Goal: Information Seeking & Learning: Learn about a topic

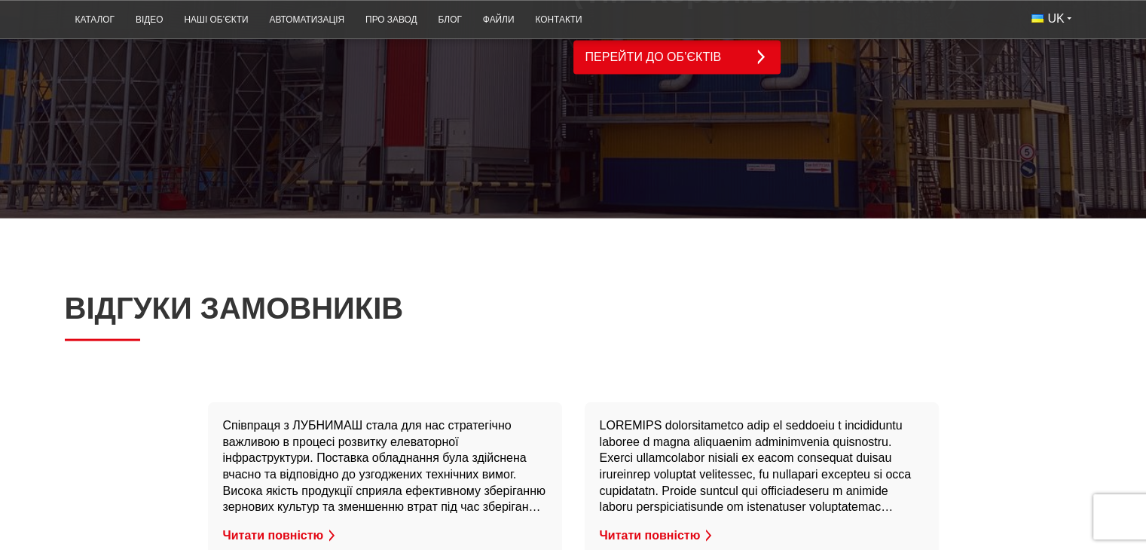
scroll to position [3769, 0]
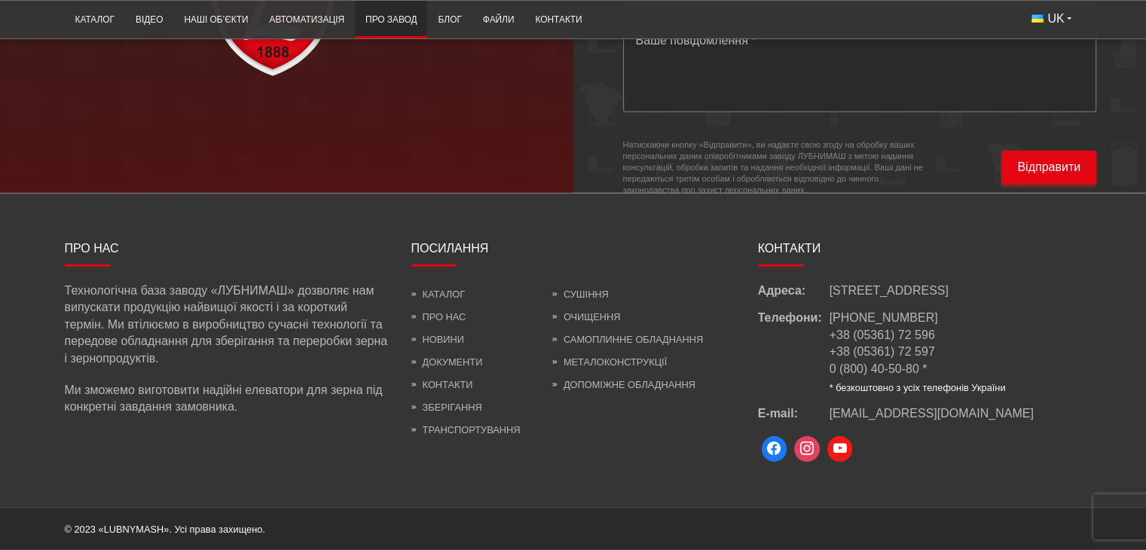
click at [392, 20] on link "Про завод" at bounding box center [391, 19] width 72 height 29
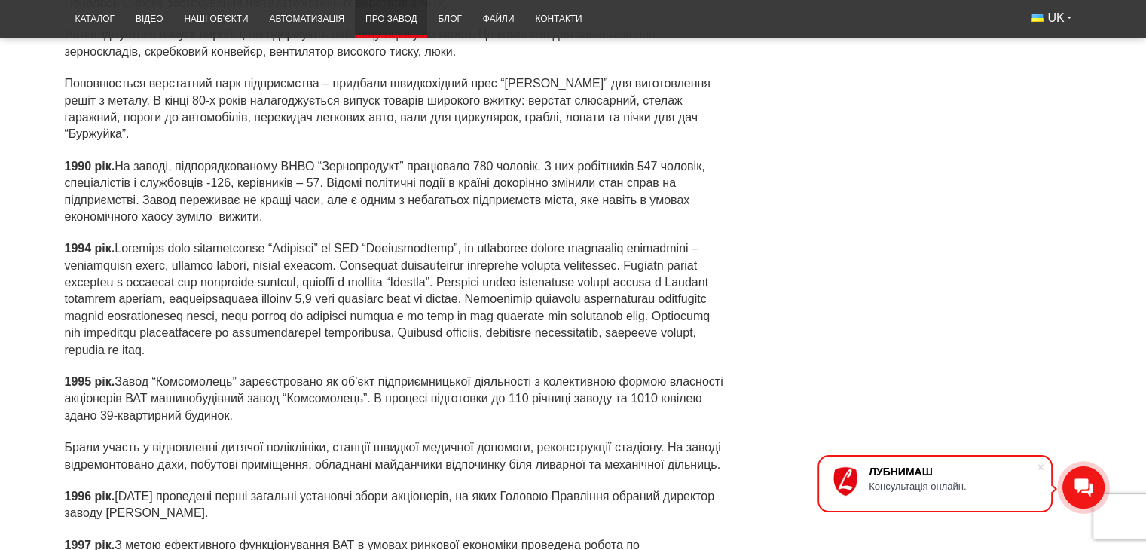
scroll to position [3805, 0]
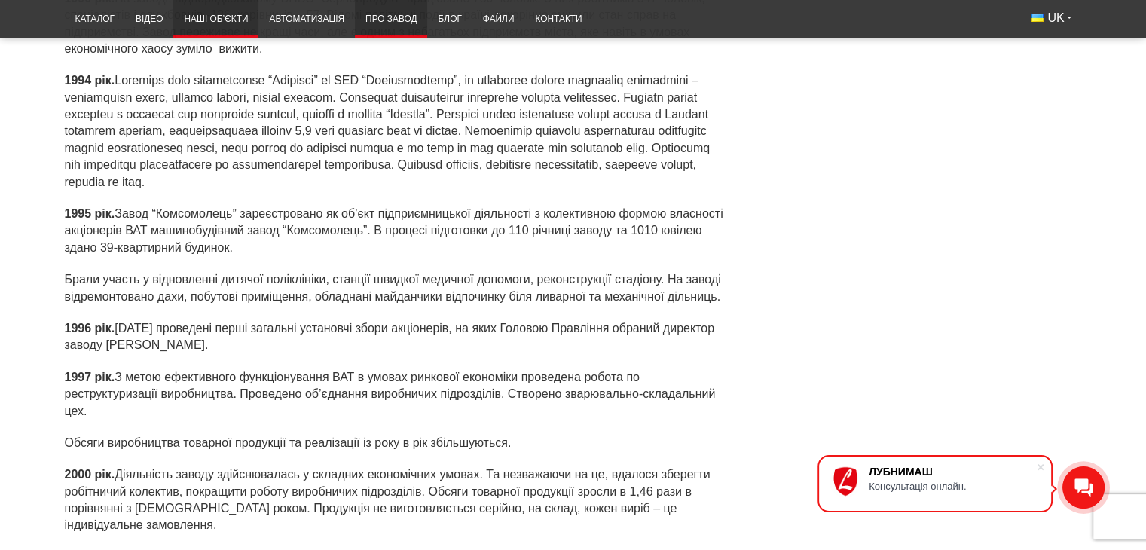
click at [207, 25] on link "Наші об’єкти" at bounding box center [215, 19] width 85 height 29
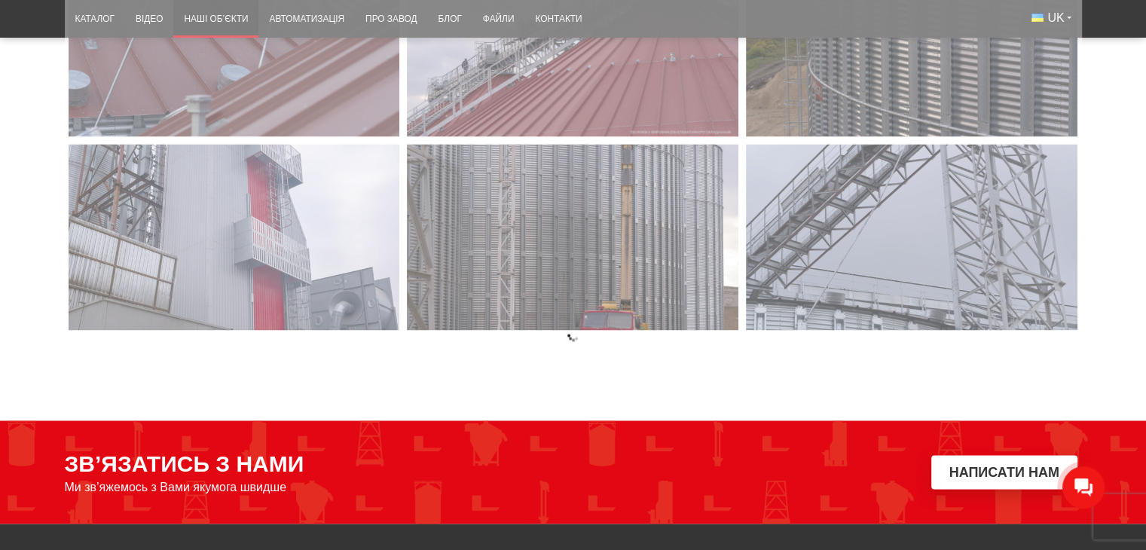
scroll to position [2512, 0]
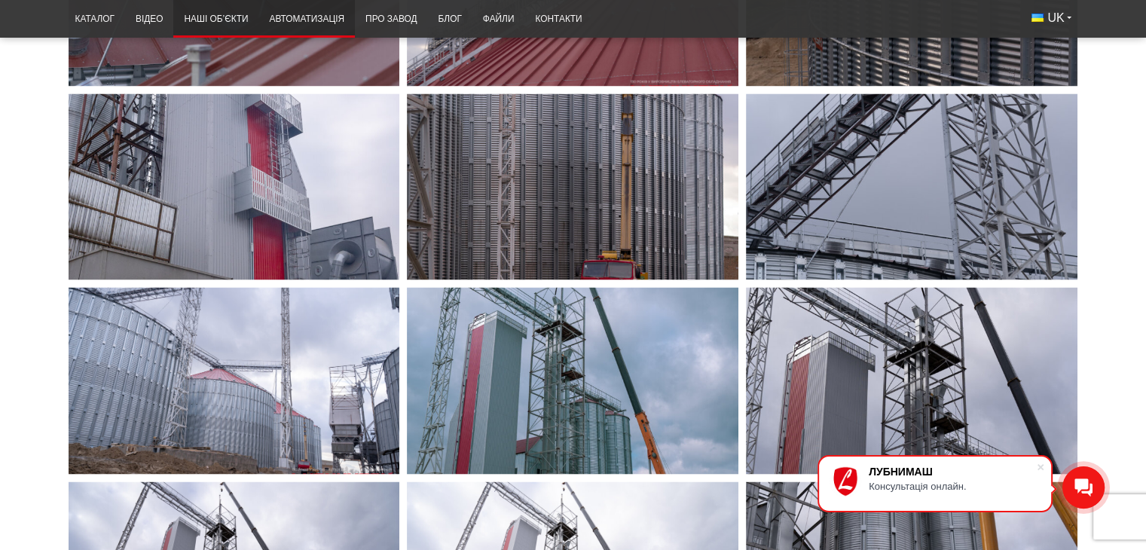
click at [311, 17] on link "Автоматизація" at bounding box center [307, 19] width 96 height 29
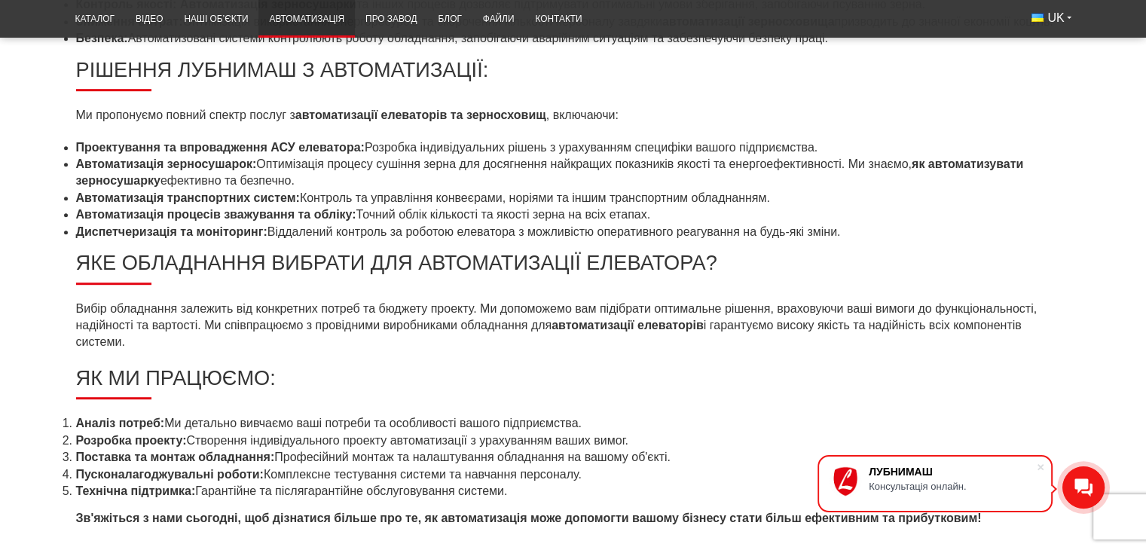
scroll to position [879, 0]
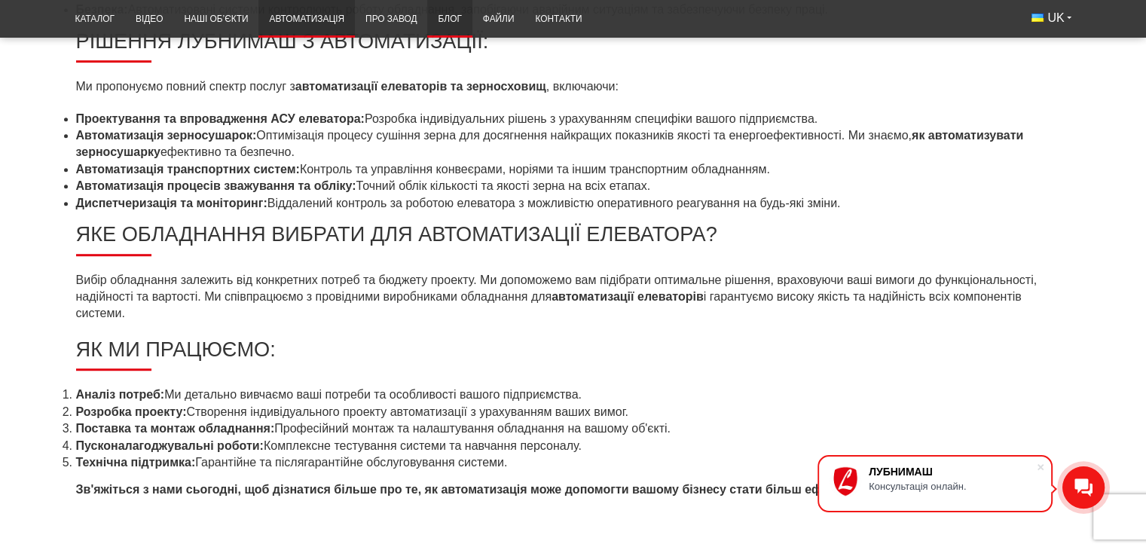
click at [455, 22] on link "Блог" at bounding box center [449, 19] width 44 height 29
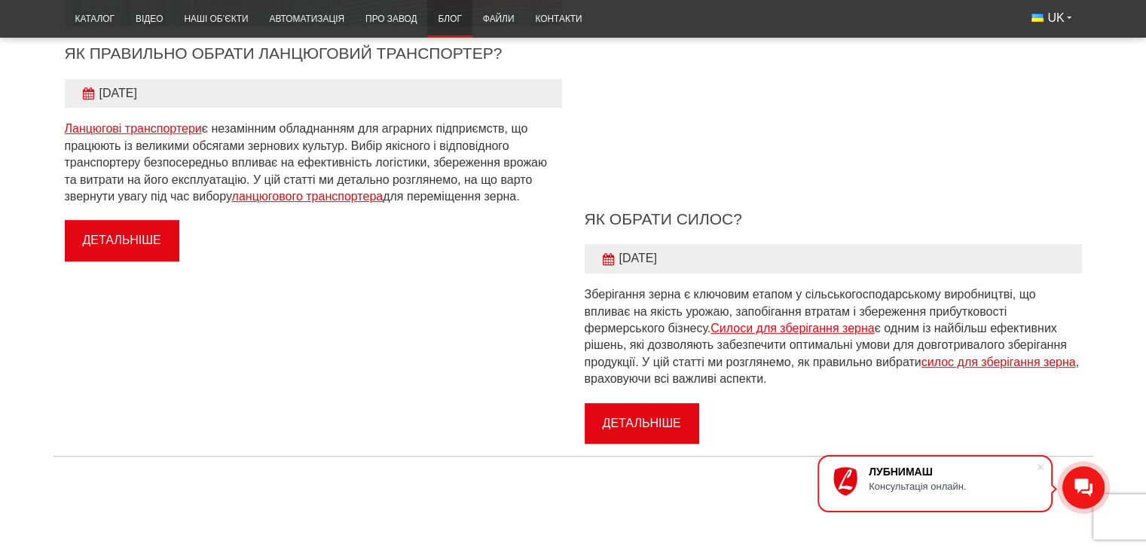
scroll to position [628, 0]
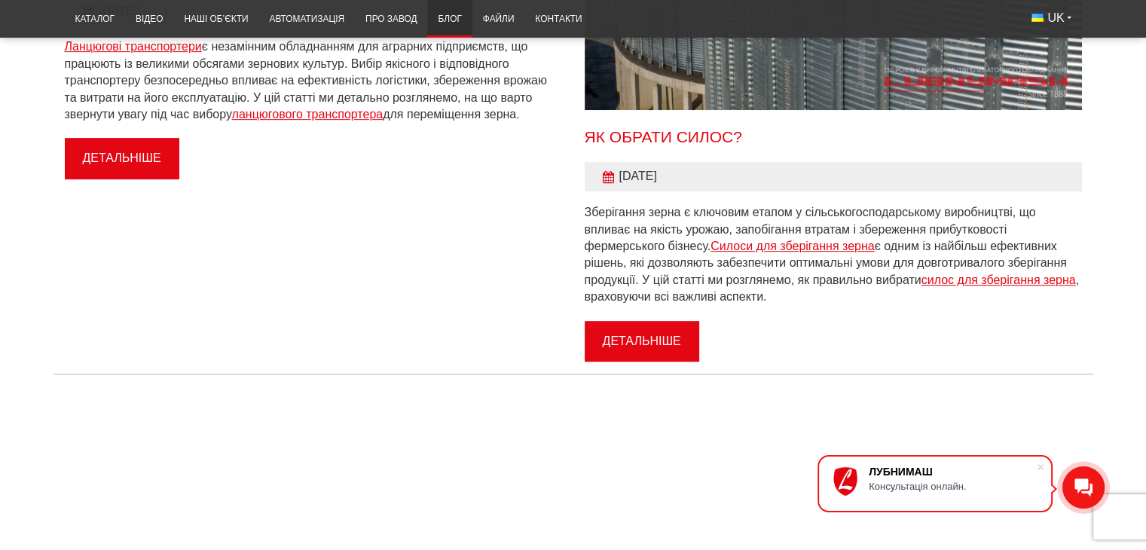
click at [670, 133] on link "Як обрати силос?" at bounding box center [664, 136] width 158 height 17
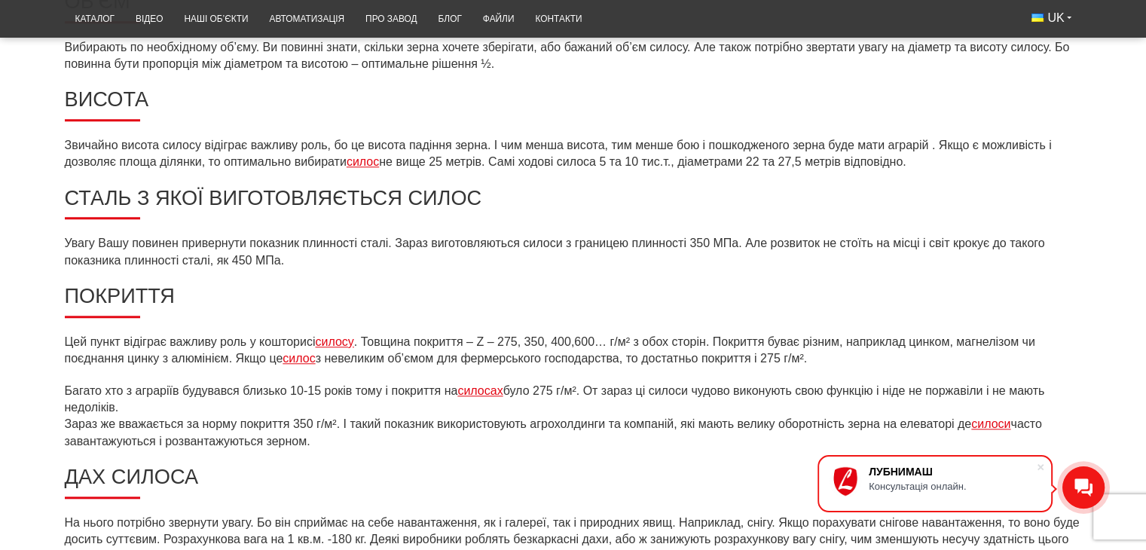
scroll to position [1256, 0]
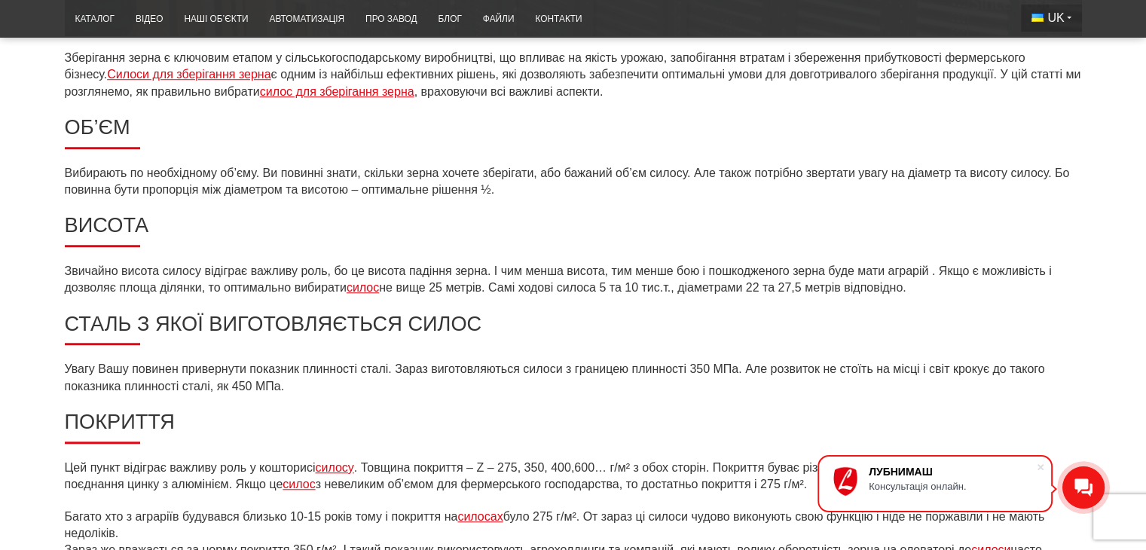
click at [1070, 22] on button "UK" at bounding box center [1051, 18] width 60 height 27
click at [1062, 64] on li "EN" at bounding box center [1052, 72] width 63 height 23
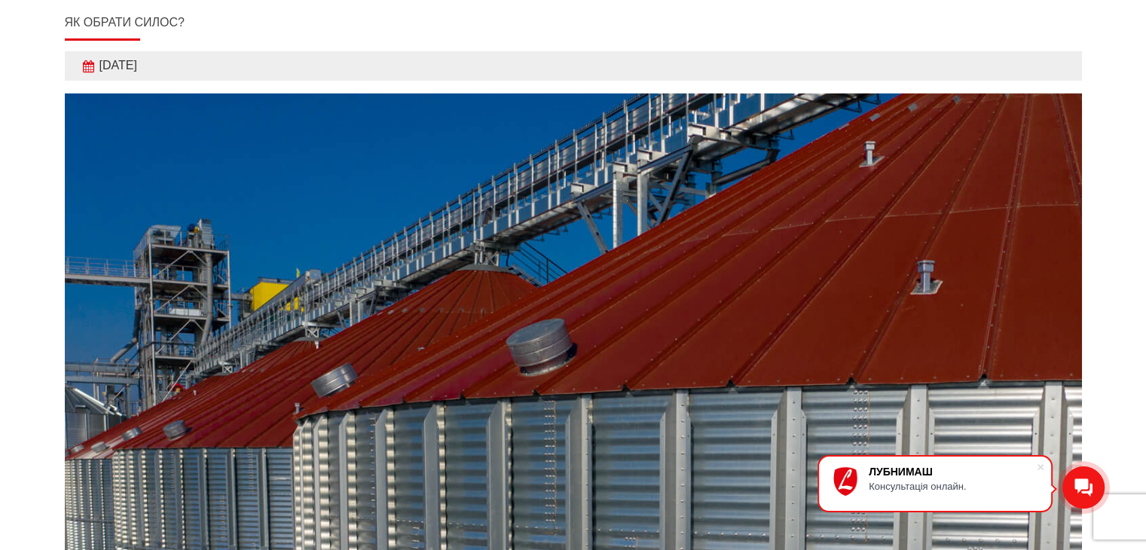
scroll to position [0, 0]
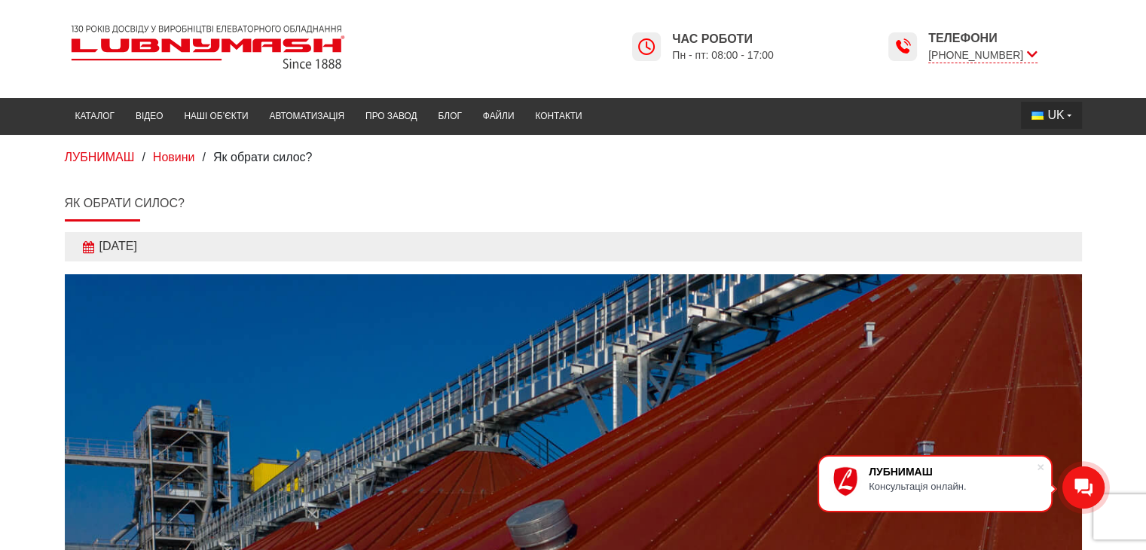
click at [1058, 115] on span "UK" at bounding box center [1056, 115] width 17 height 17
click at [1059, 168] on span "EN" at bounding box center [1057, 170] width 17 height 13
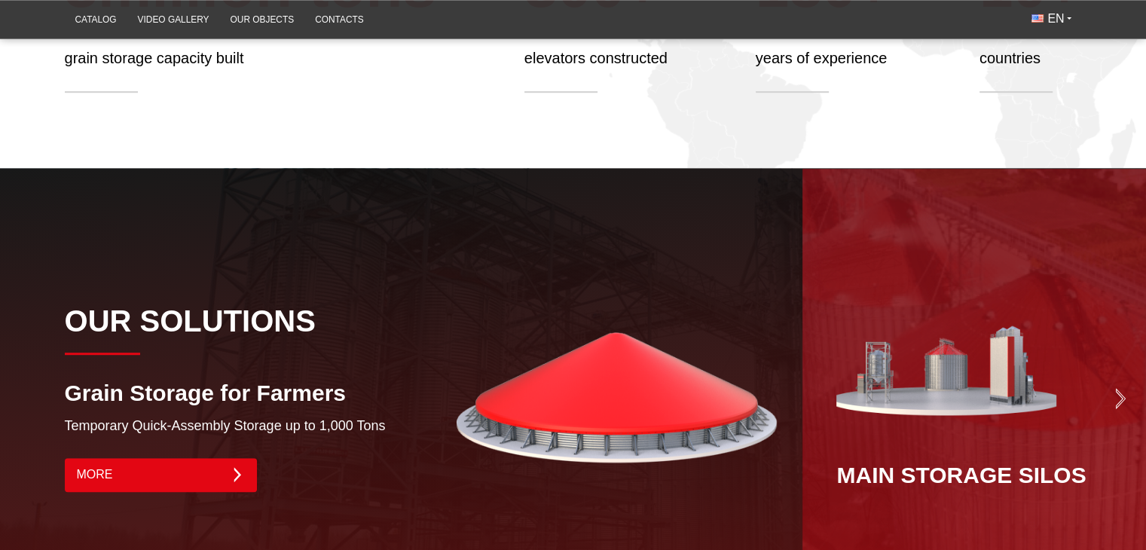
scroll to position [1005, 0]
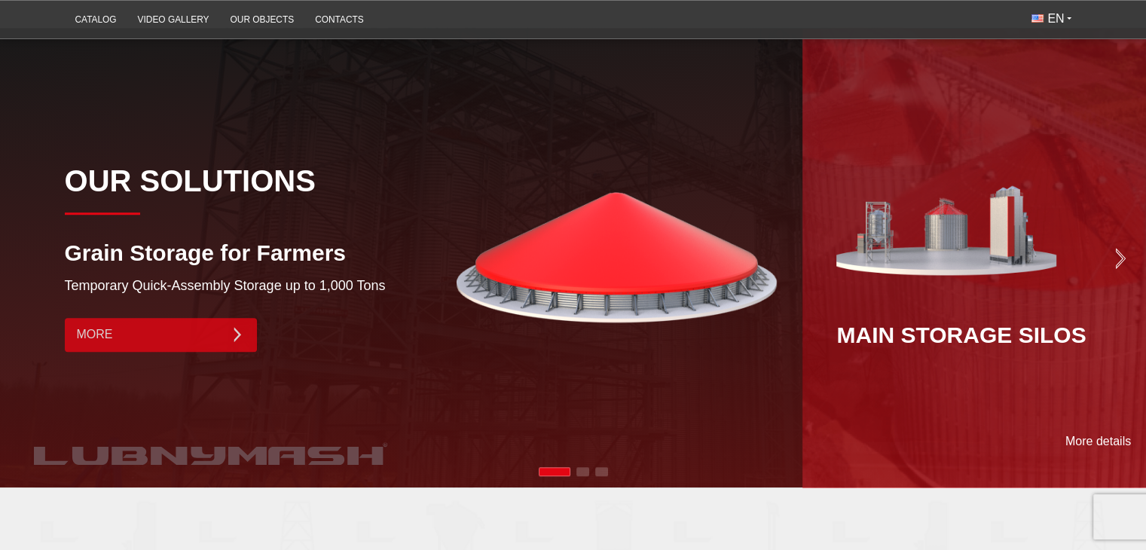
click at [220, 332] on link "More" at bounding box center [161, 335] width 192 height 34
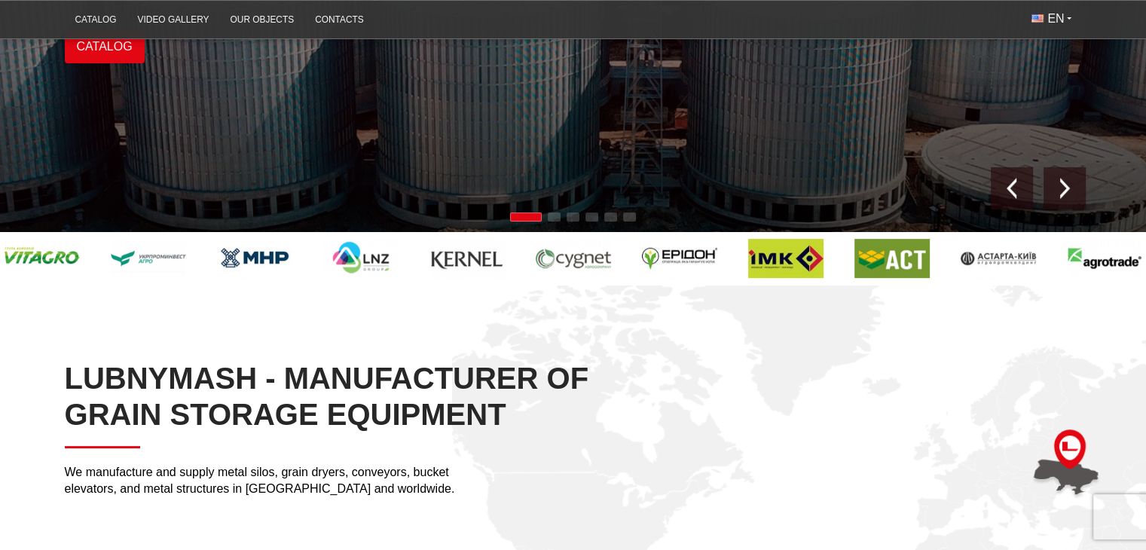
scroll to position [125, 0]
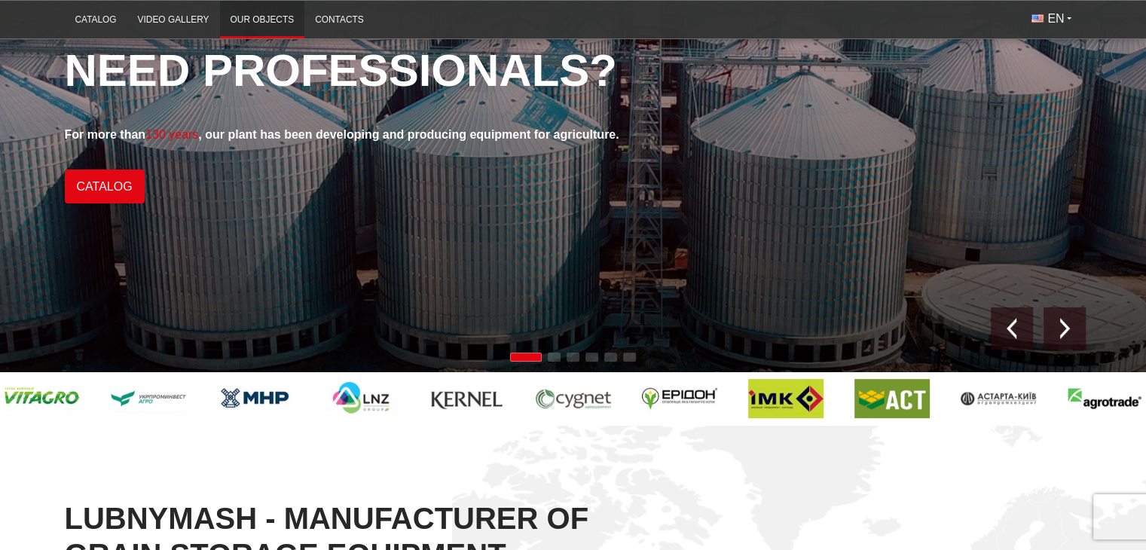
click at [253, 15] on link "Our objects" at bounding box center [262, 19] width 85 height 29
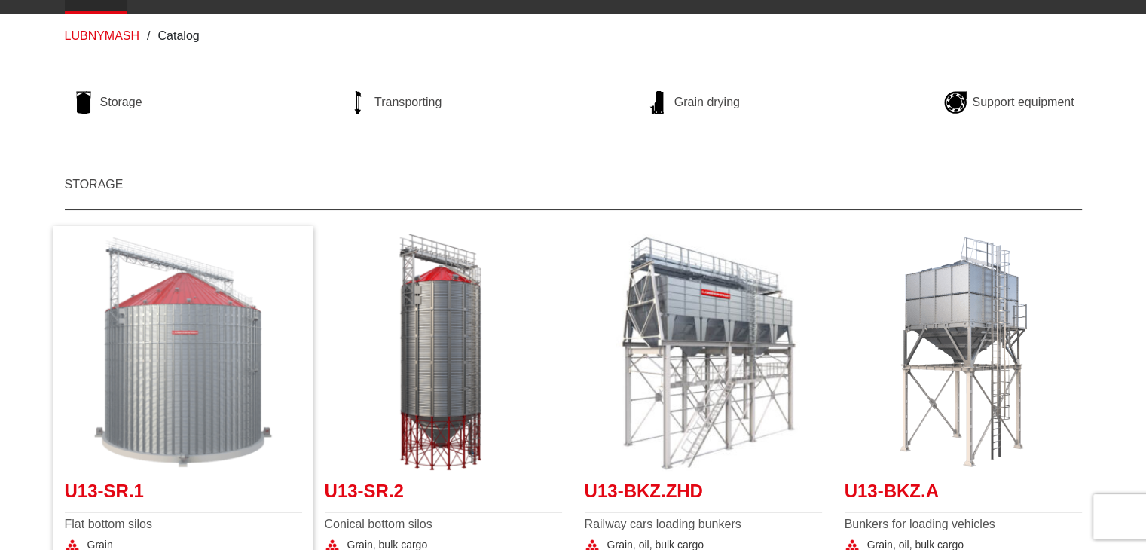
scroll to position [251, 0]
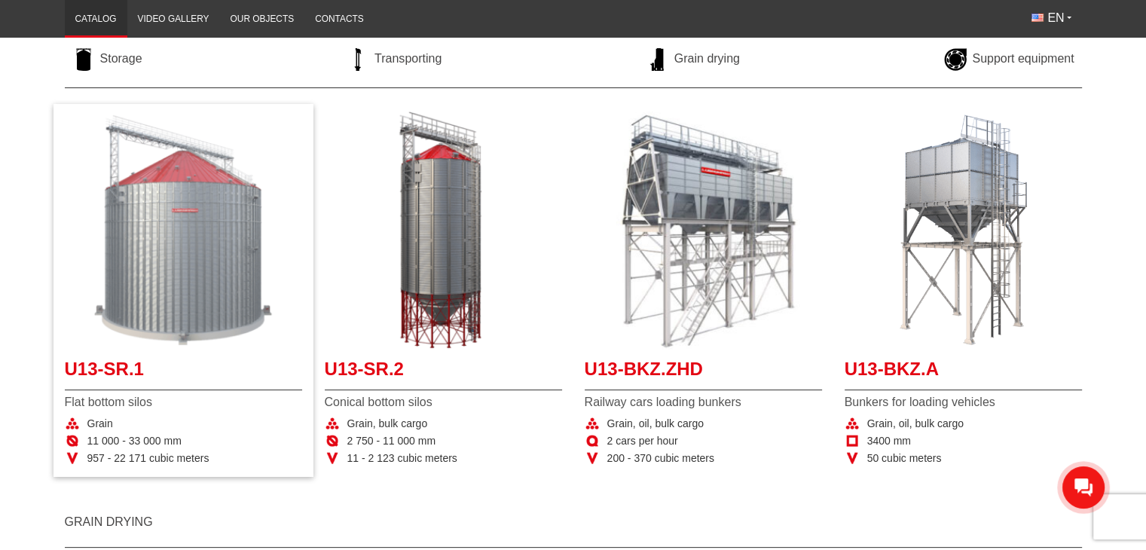
click at [205, 226] on img "More details U13-SR.1" at bounding box center [183, 230] width 237 height 237
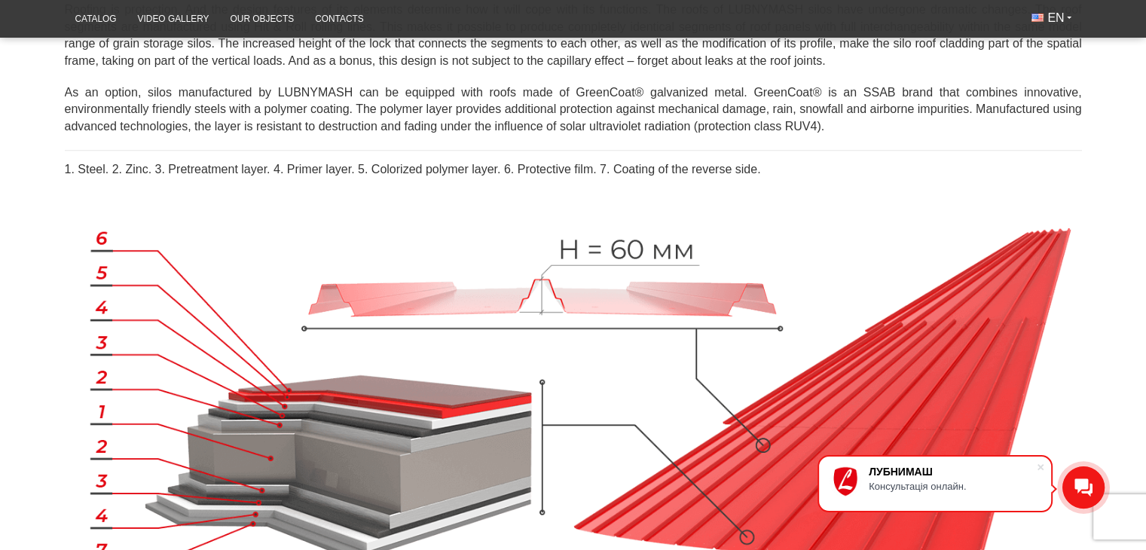
scroll to position [377, 0]
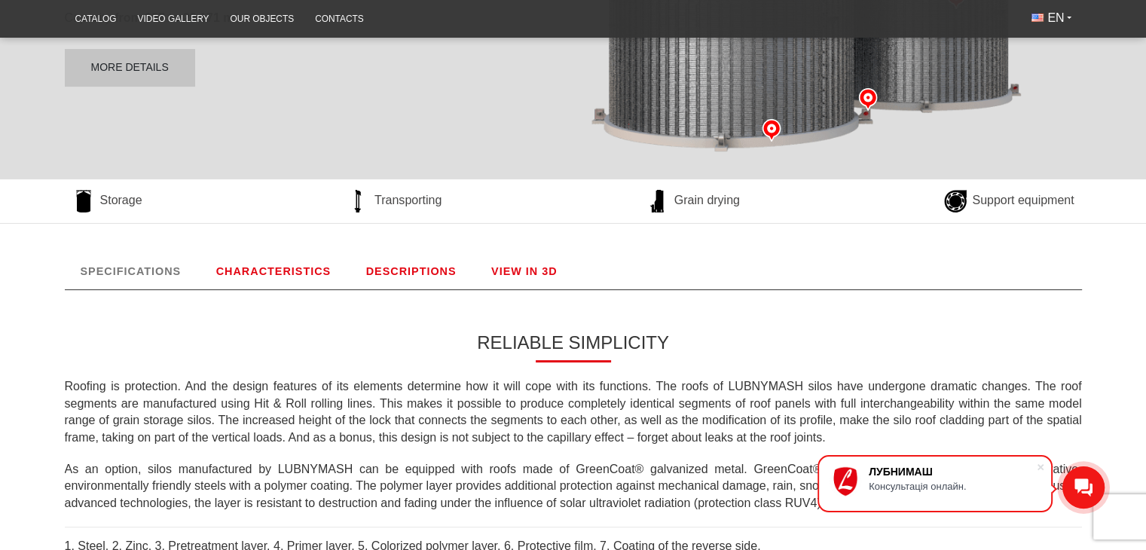
click at [324, 269] on link "CHARACTERISTICS" at bounding box center [273, 271] width 147 height 36
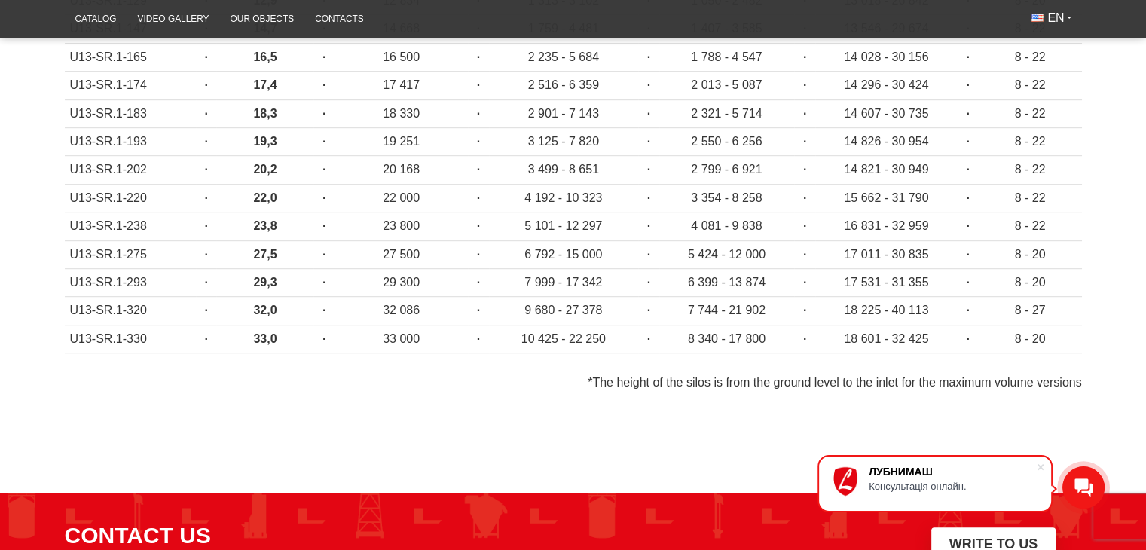
scroll to position [577, 0]
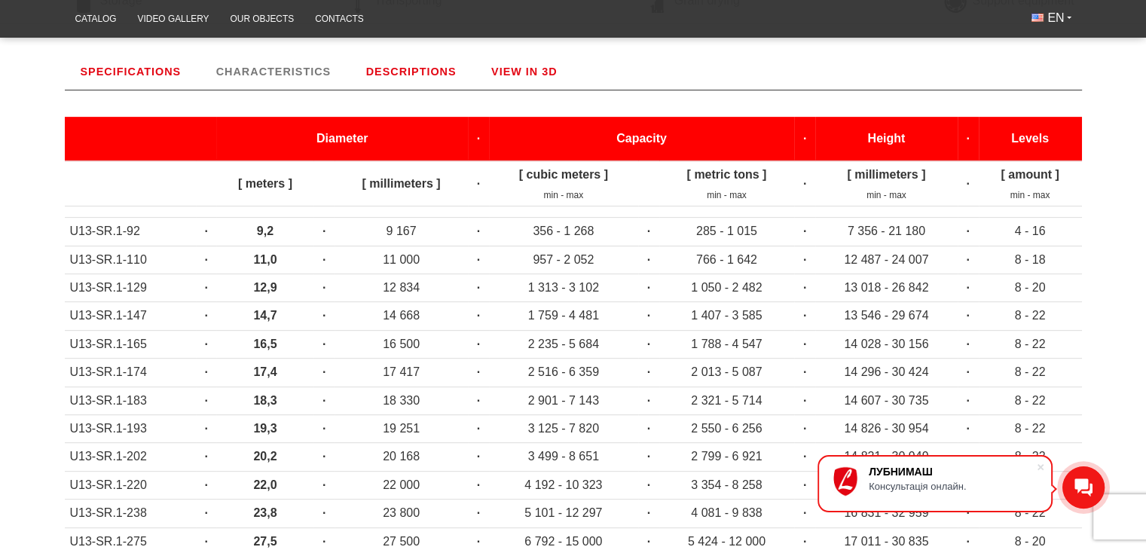
click at [422, 69] on link "DESCRIPTIONS" at bounding box center [411, 72] width 122 height 36
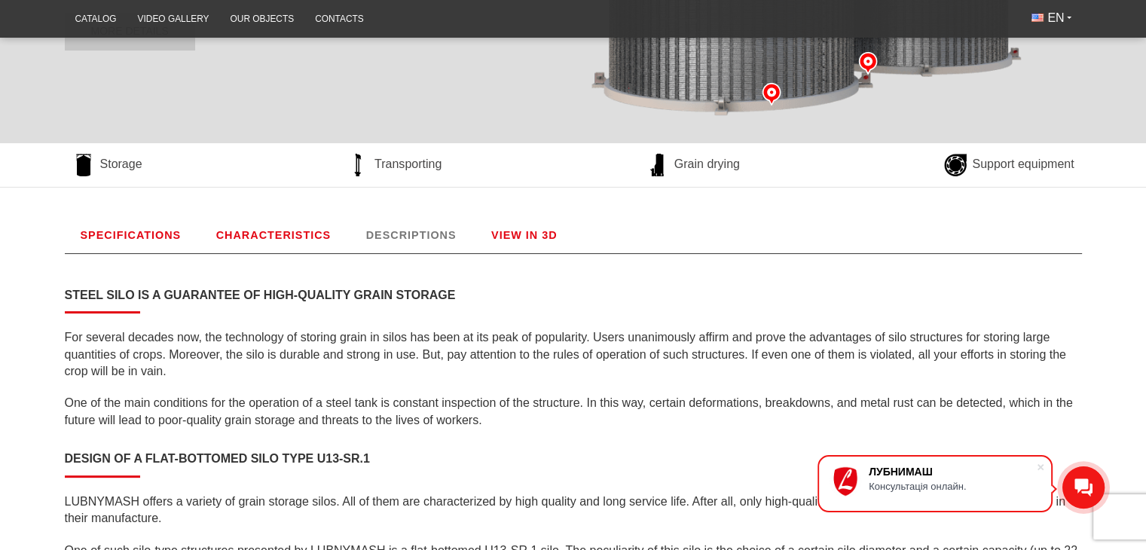
scroll to position [326, 0]
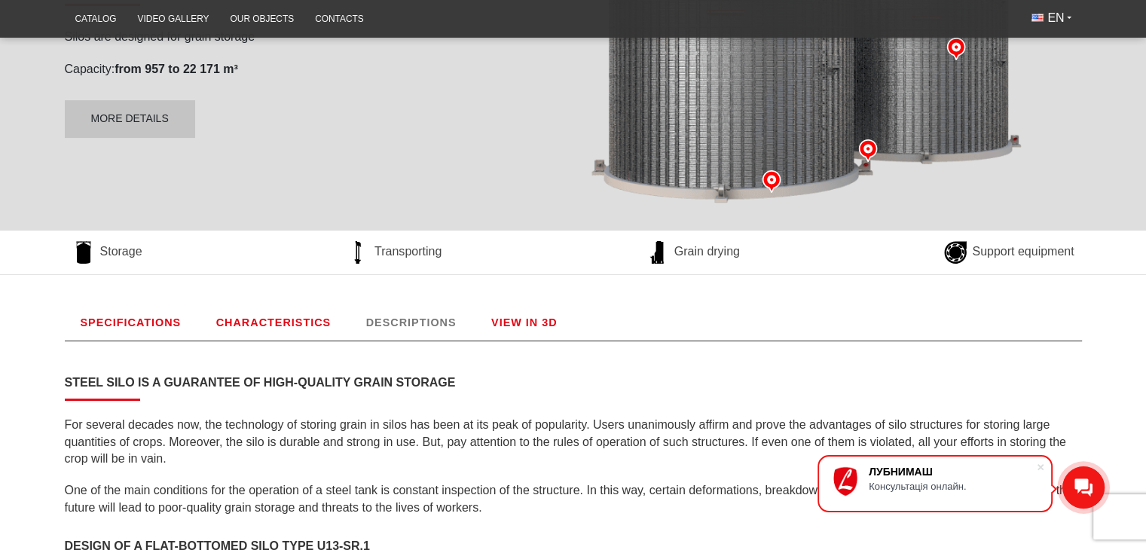
click at [130, 323] on link "SPECIFICATIONS" at bounding box center [131, 323] width 133 height 36
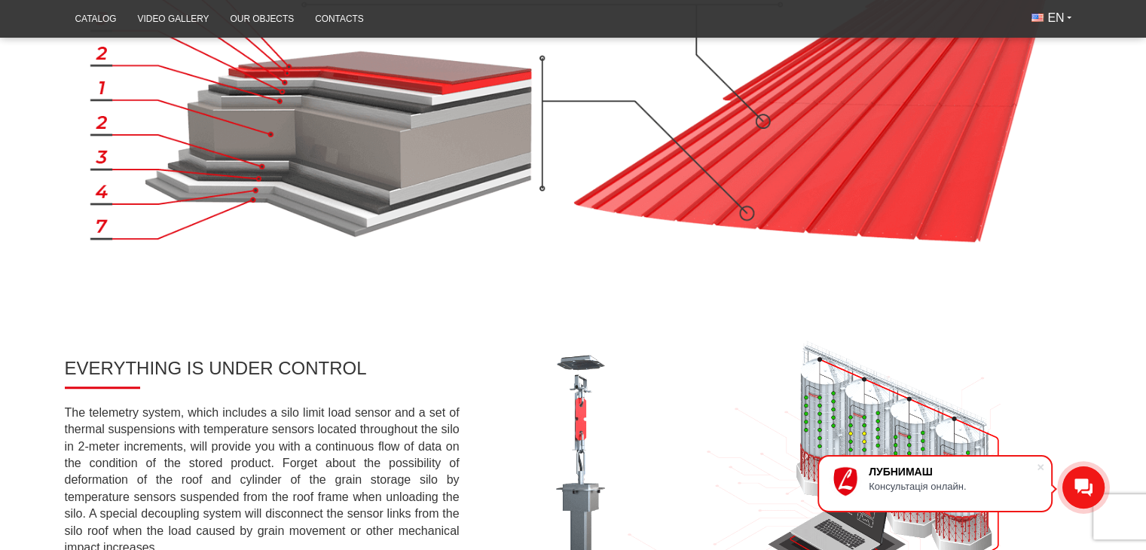
scroll to position [1330, 0]
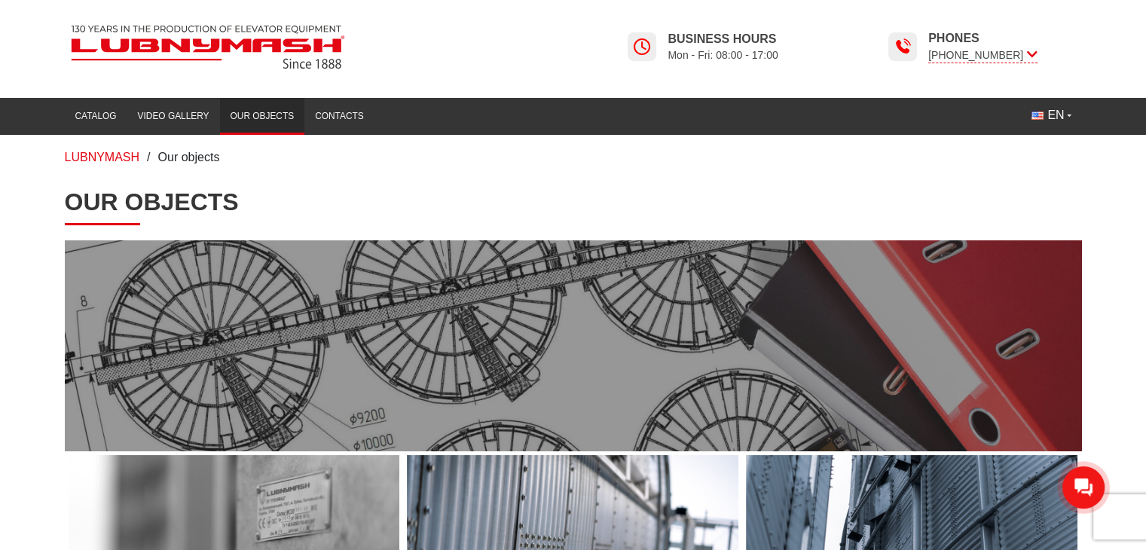
click at [332, 314] on span at bounding box center [574, 345] width 1018 height 211
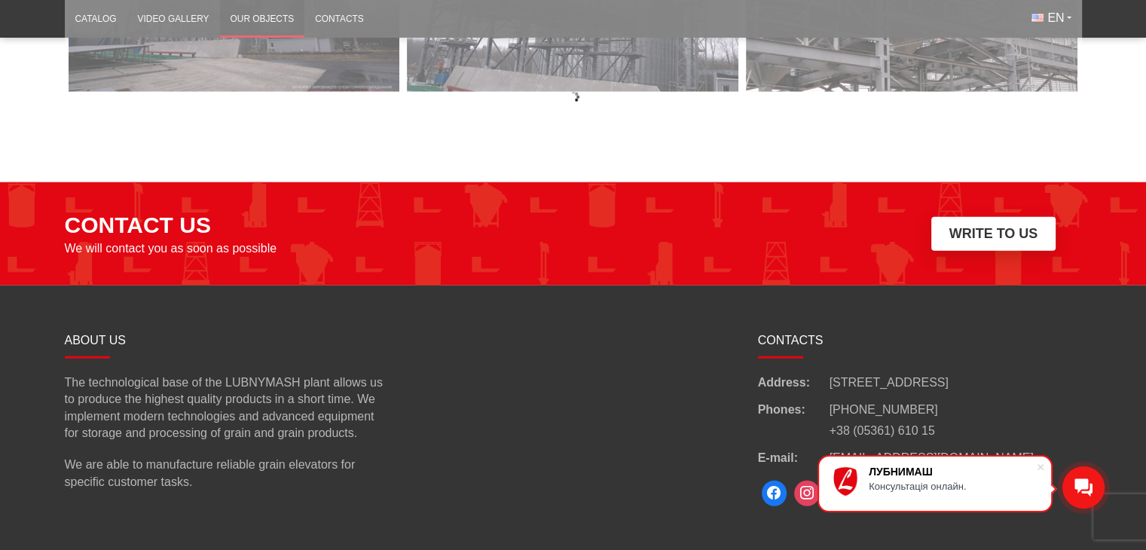
scroll to position [3894, 0]
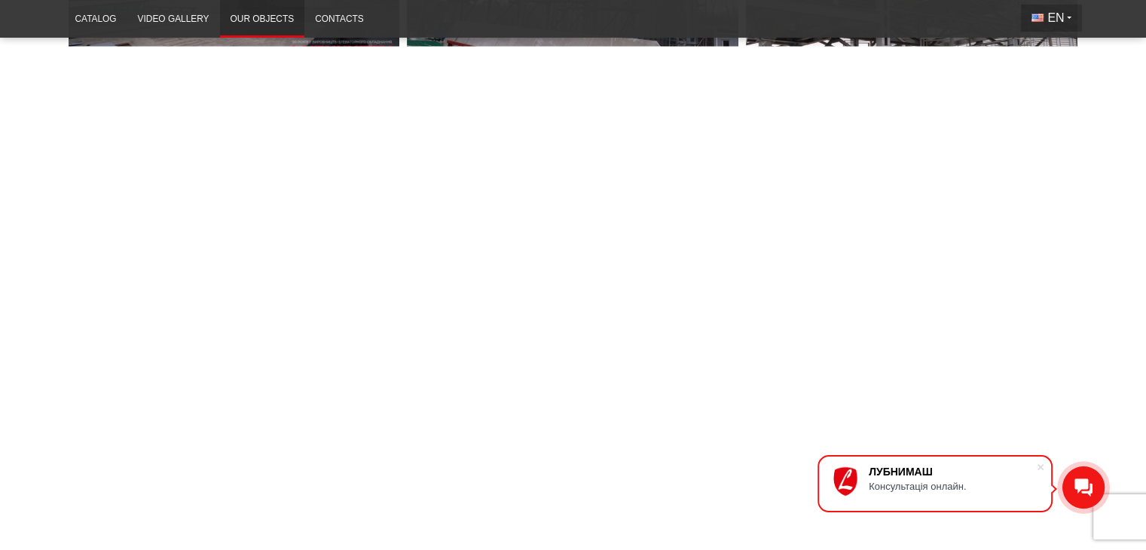
click at [1070, 20] on button "EN" at bounding box center [1051, 18] width 60 height 27
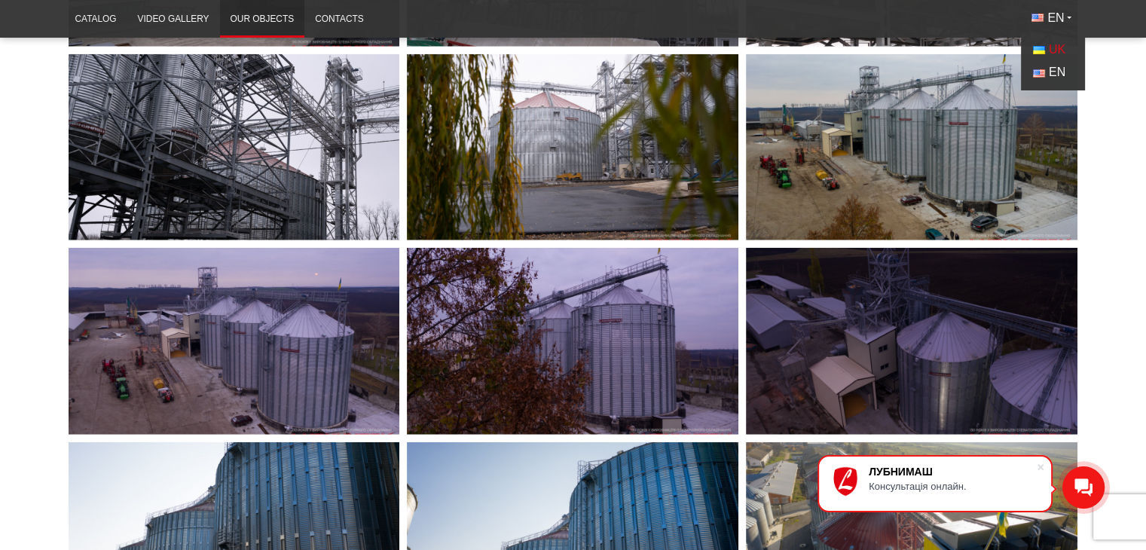
click at [1058, 49] on span "UK" at bounding box center [1057, 49] width 17 height 13
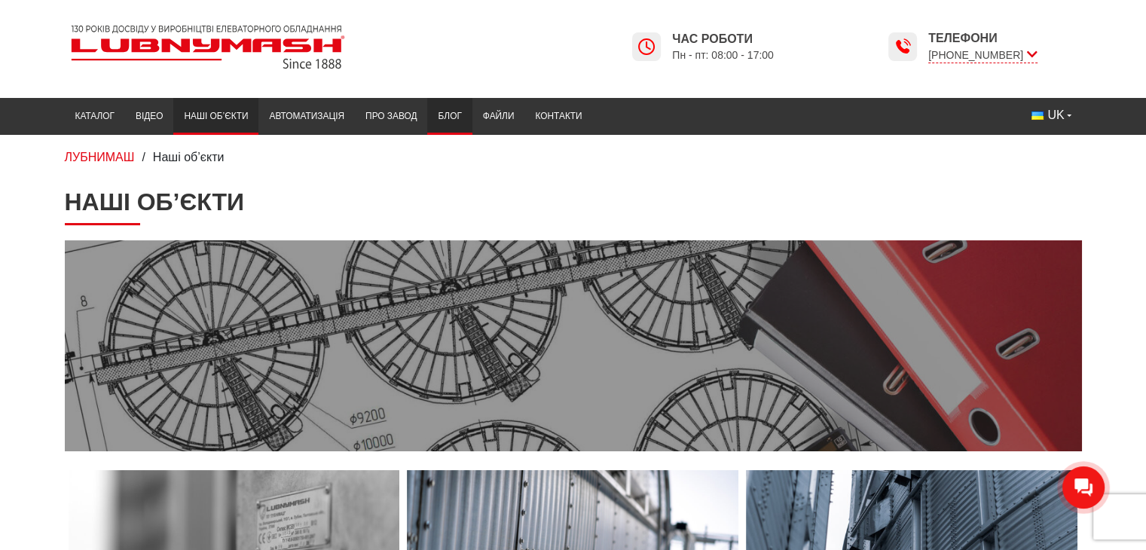
click at [454, 112] on link "Блог" at bounding box center [449, 116] width 44 height 29
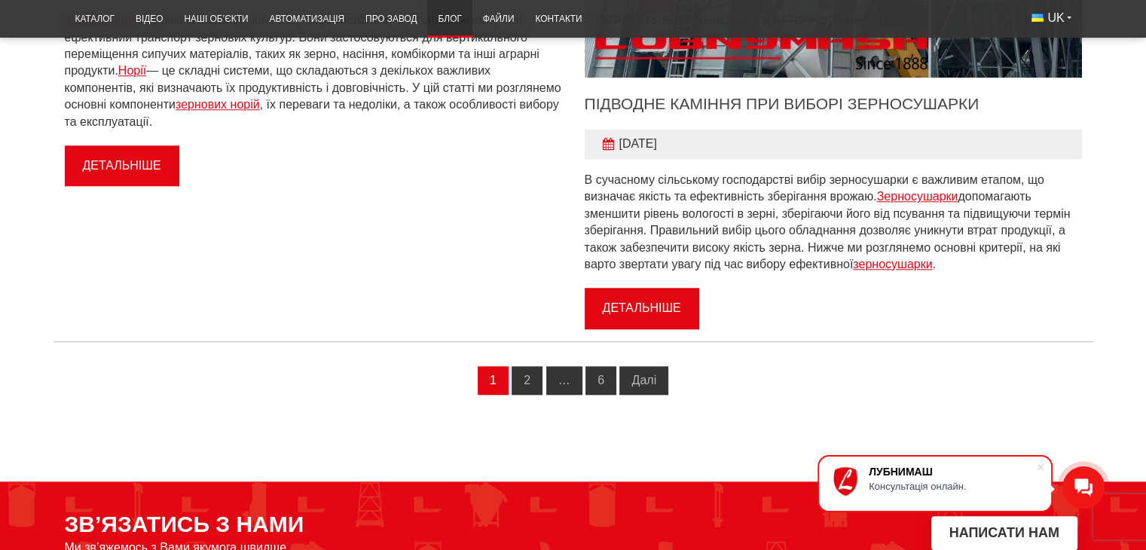
scroll to position [1633, 0]
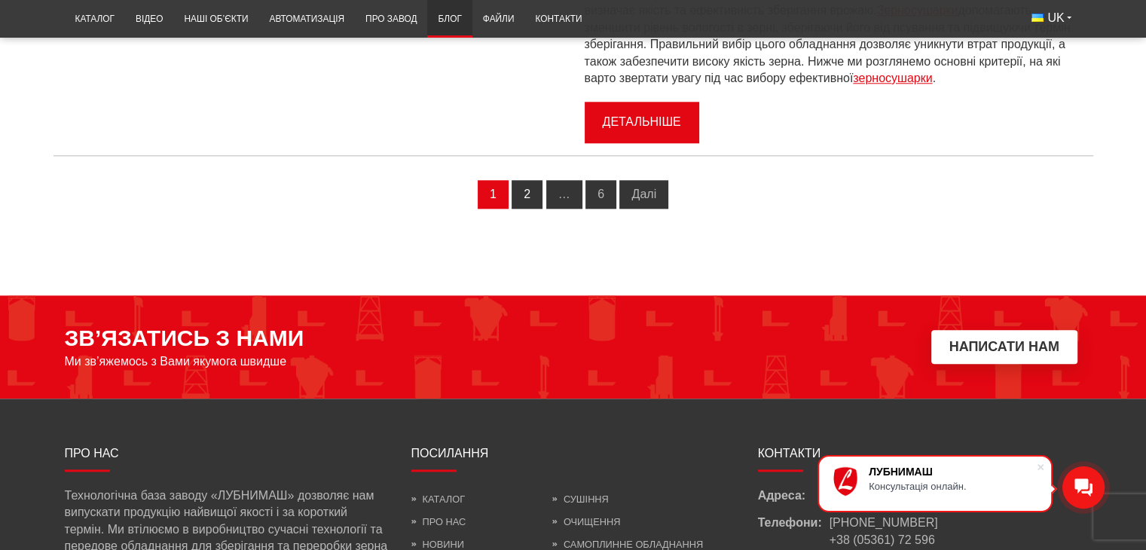
click at [537, 195] on link "2" at bounding box center [527, 194] width 31 height 29
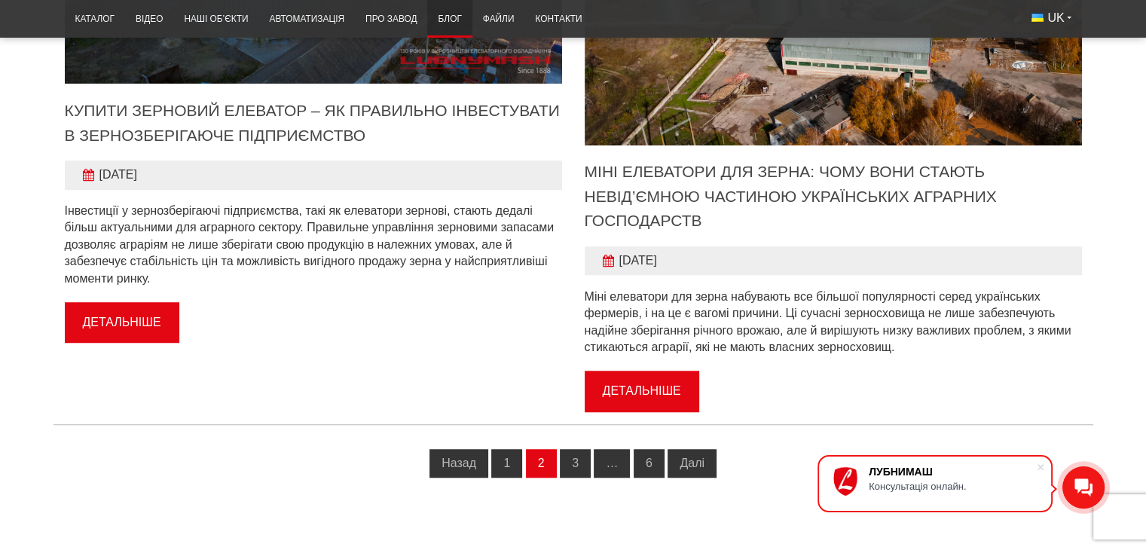
scroll to position [1131, 0]
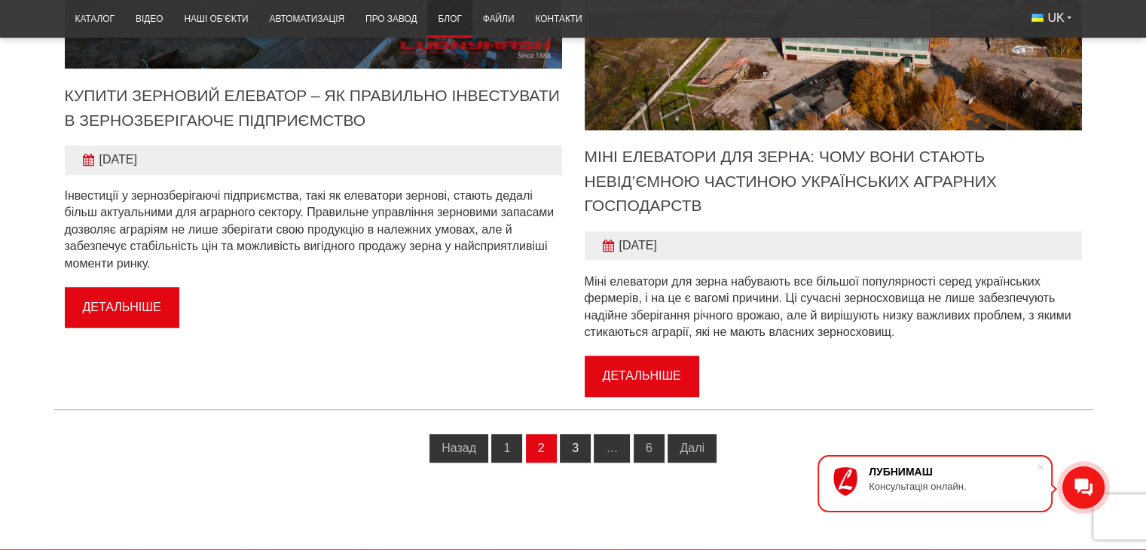
click at [581, 451] on link "3" at bounding box center [575, 448] width 31 height 29
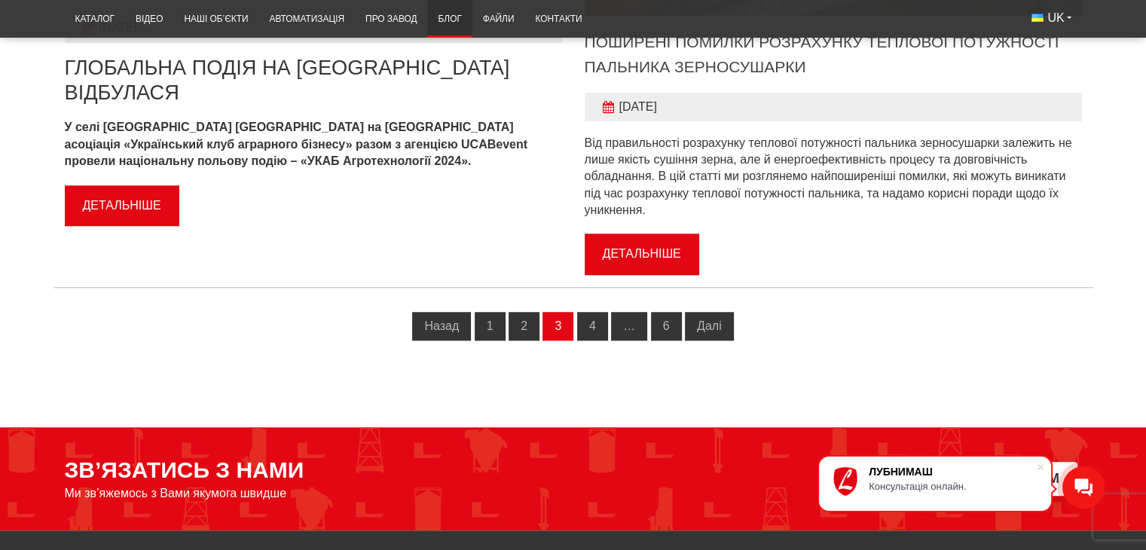
scroll to position [1256, 0]
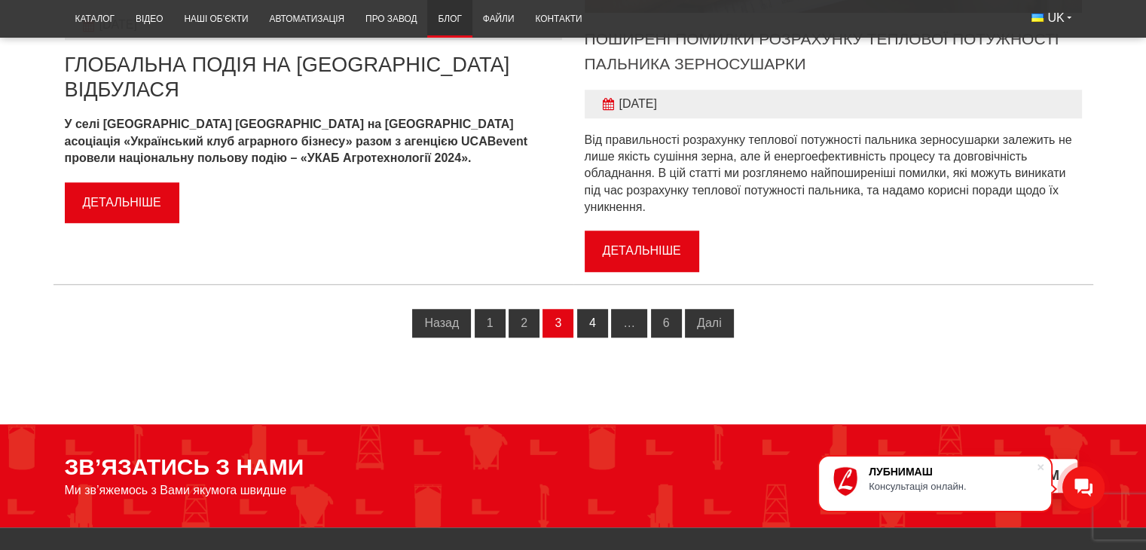
click at [597, 323] on link "4" at bounding box center [592, 323] width 31 height 29
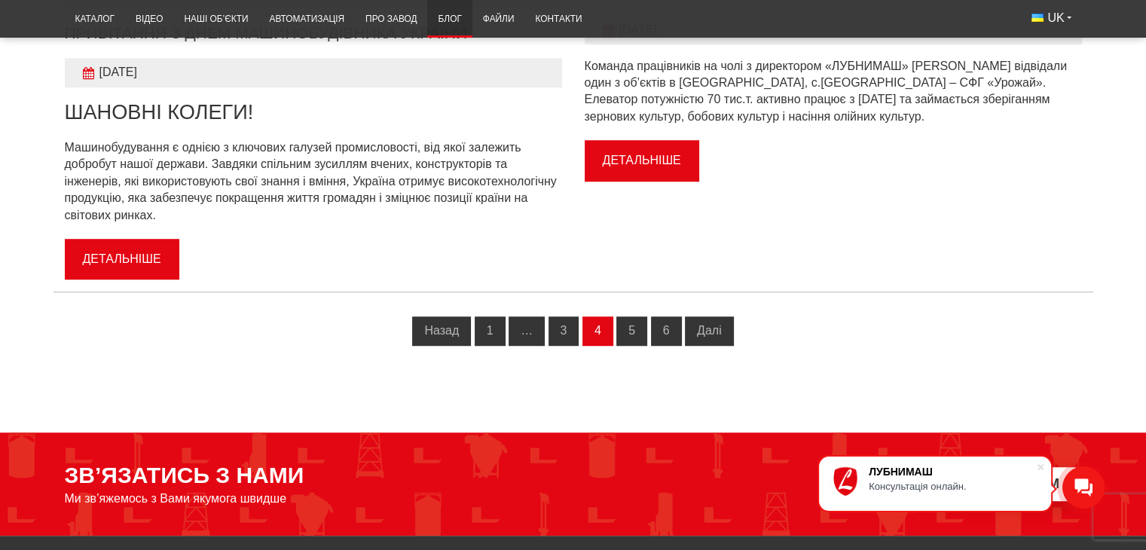
scroll to position [1005, 0]
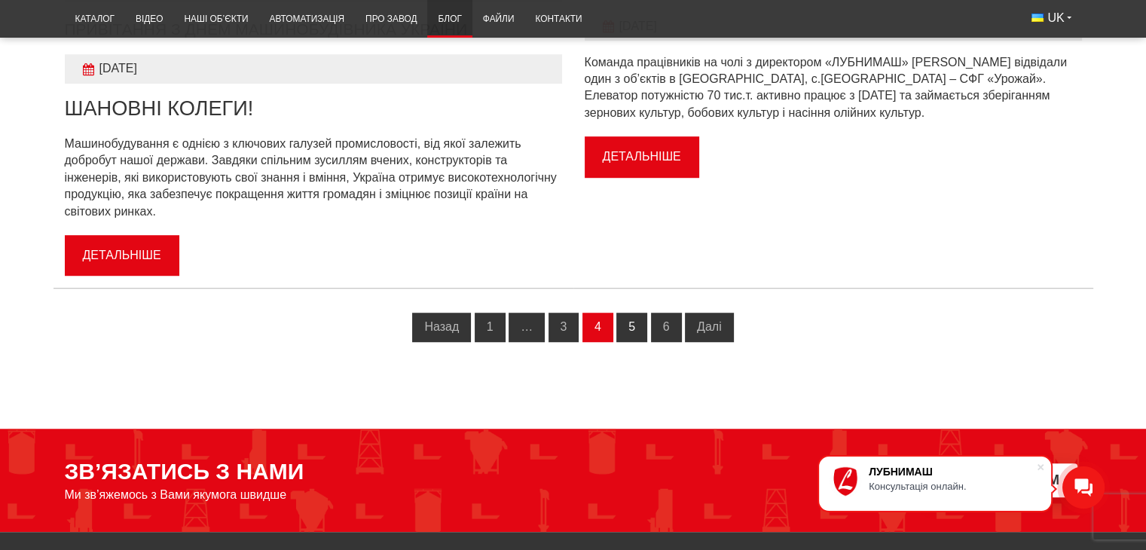
click at [628, 331] on link "5" at bounding box center [632, 327] width 31 height 29
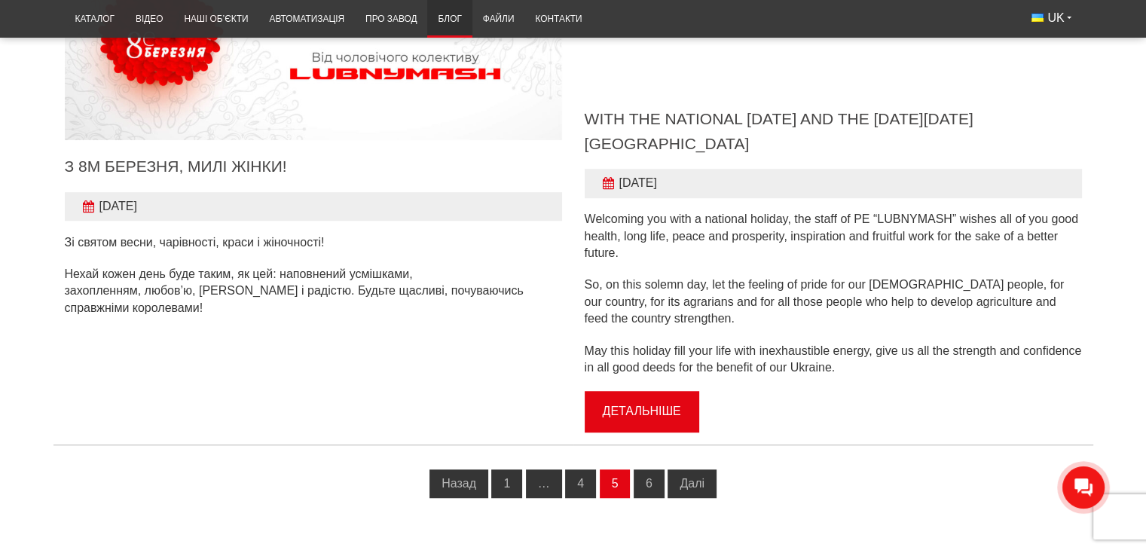
scroll to position [1131, 0]
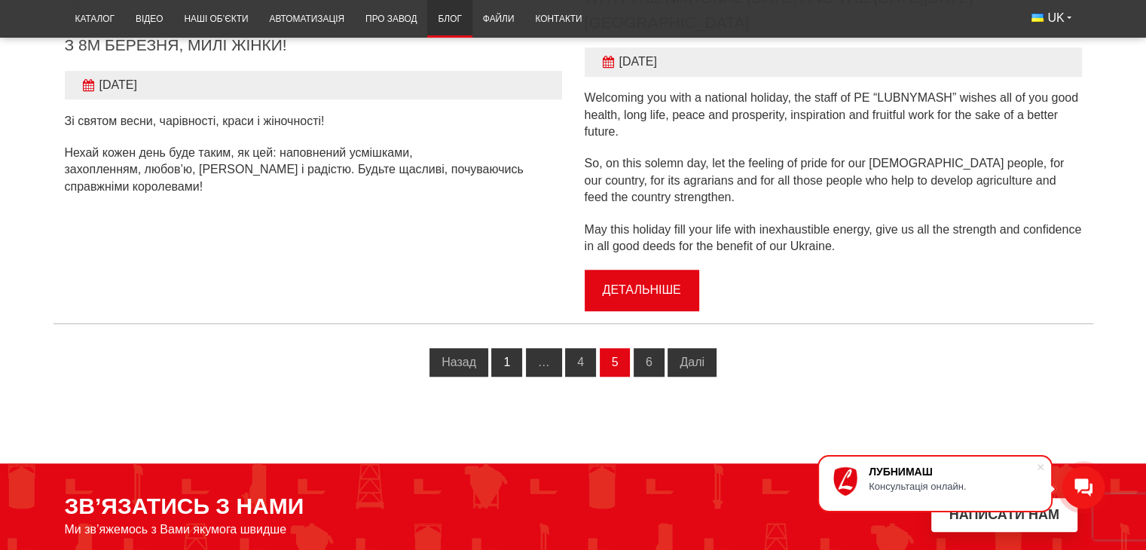
click at [508, 372] on link "1" at bounding box center [506, 362] width 31 height 29
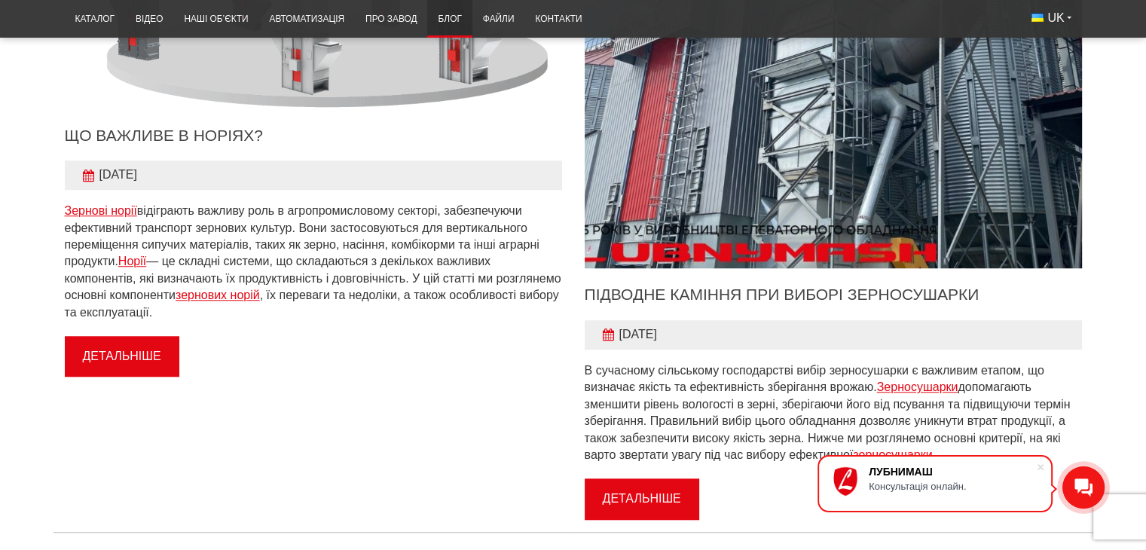
scroll to position [1382, 0]
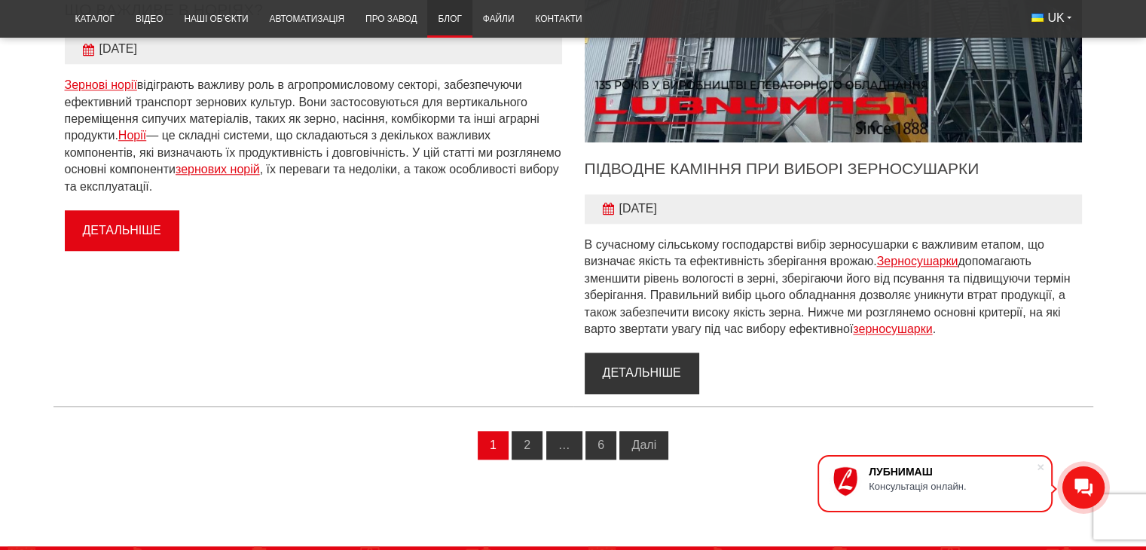
click at [655, 369] on link "Детальніше" at bounding box center [642, 373] width 115 height 41
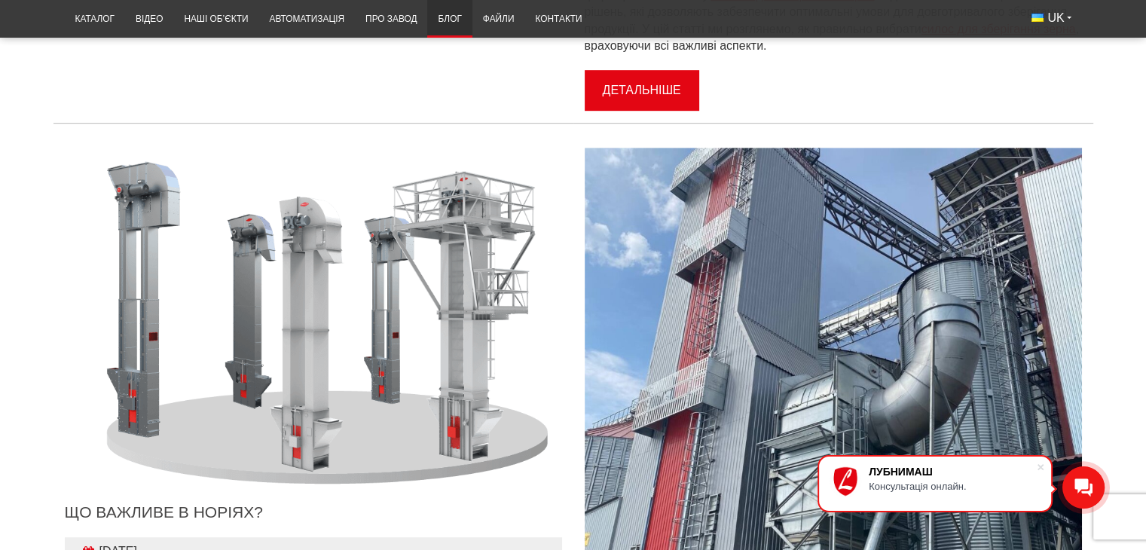
scroll to position [377, 0]
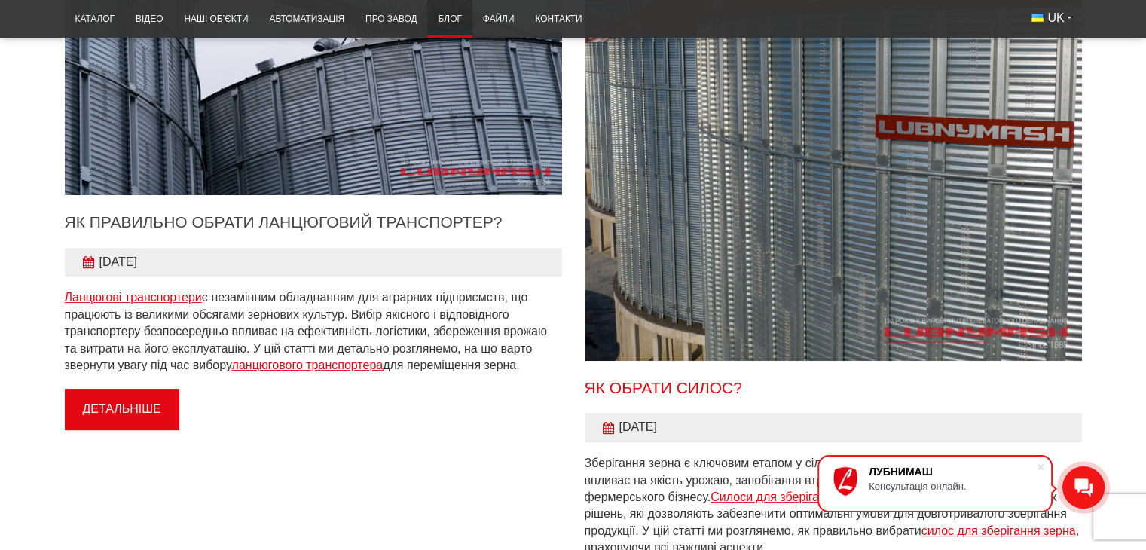
click at [662, 386] on link "Як обрати силос?" at bounding box center [664, 387] width 158 height 17
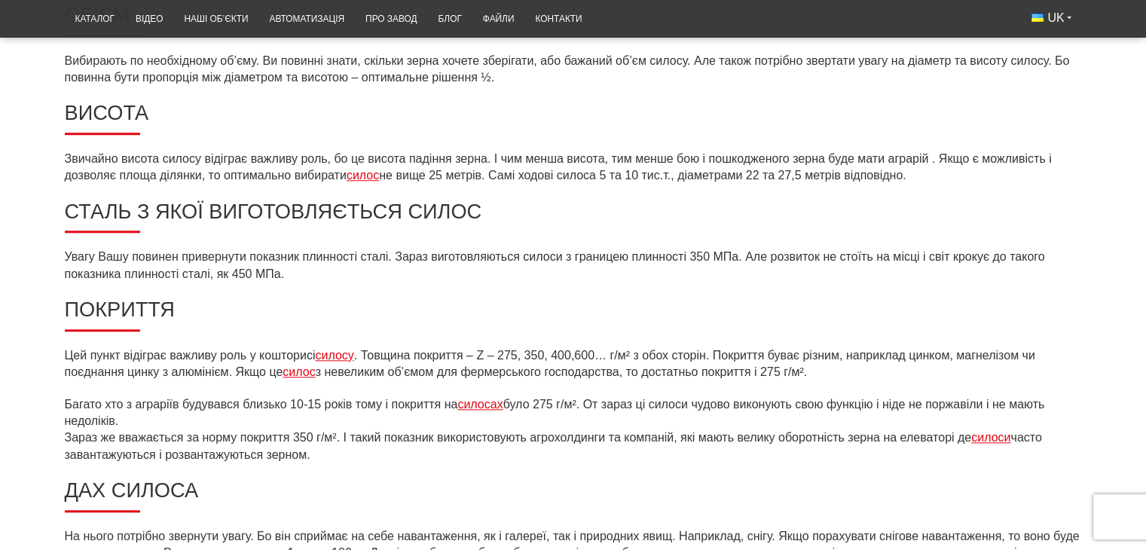
scroll to position [1382, 0]
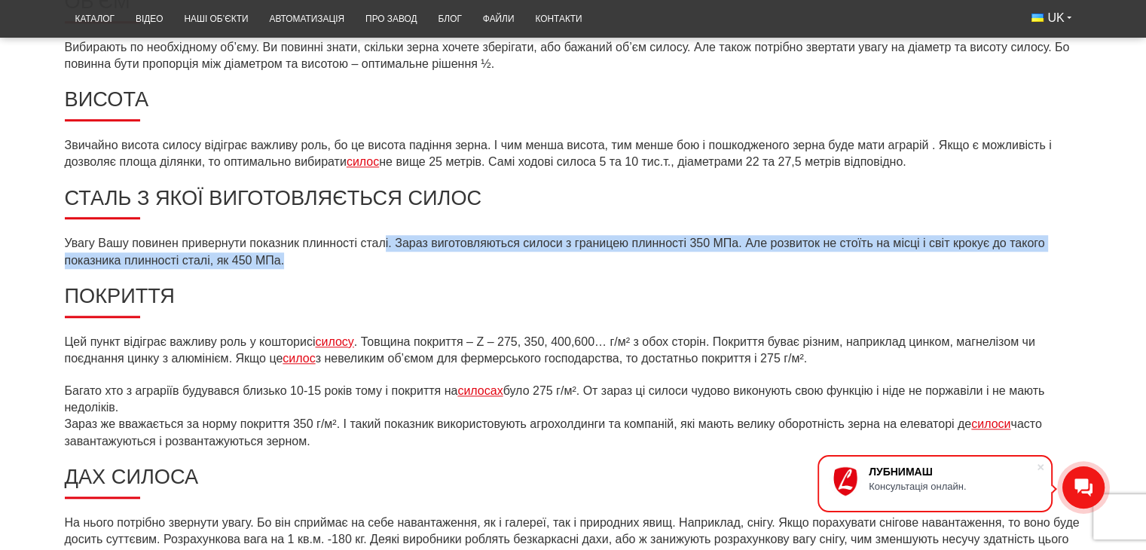
drag, startPoint x: 391, startPoint y: 240, endPoint x: 421, endPoint y: 254, distance: 32.7
click at [421, 254] on p "Увагу Вашу повинен привернути показник плинності сталі. Зараз виготовляються си…" at bounding box center [574, 252] width 1018 height 34
drag, startPoint x: 404, startPoint y: 245, endPoint x: 429, endPoint y: 242, distance: 25.1
click at [405, 244] on p "Увагу Вашу повинен привернути показник плинності сталі. Зараз виготовляються си…" at bounding box center [574, 252] width 1018 height 34
click at [438, 248] on p "Увагу Вашу повинен привернути показник плинності сталі. Зараз виготовляються си…" at bounding box center [574, 252] width 1018 height 34
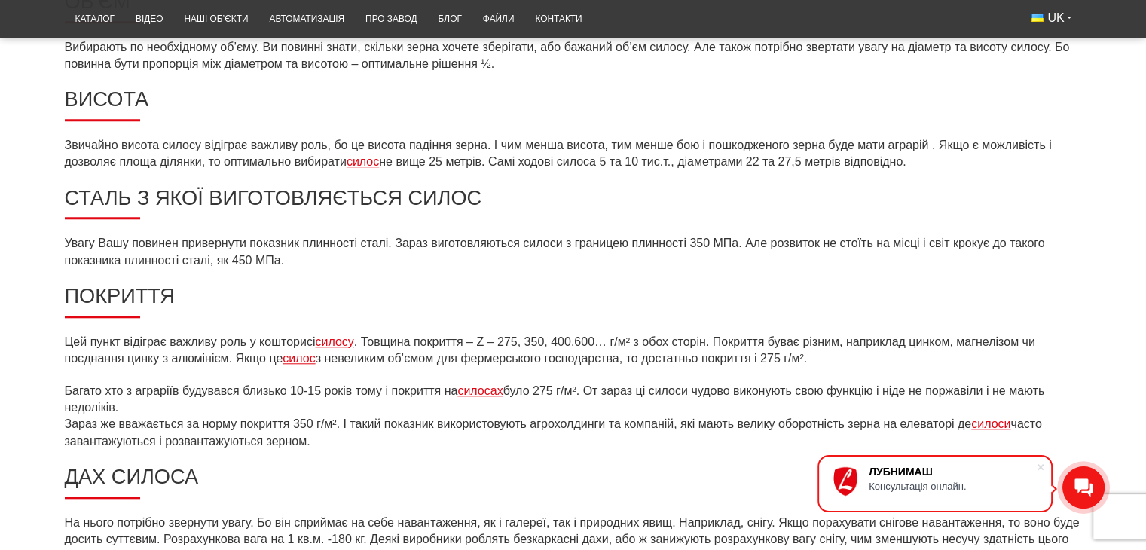
drag, startPoint x: 373, startPoint y: 228, endPoint x: 395, endPoint y: 248, distance: 29.4
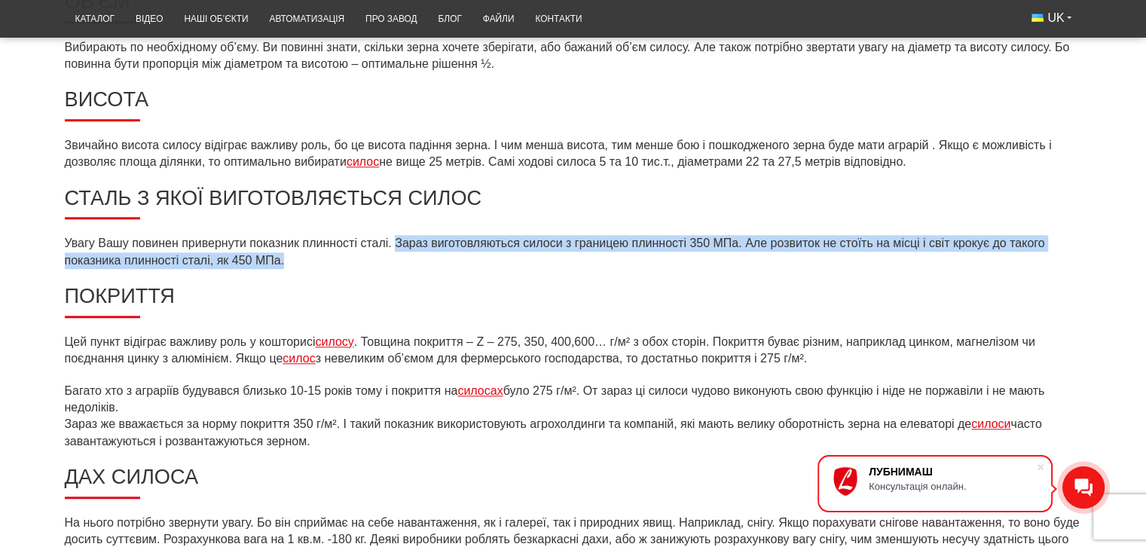
drag, startPoint x: 396, startPoint y: 240, endPoint x: 284, endPoint y: 260, distance: 113.4
click at [284, 260] on p "Увагу Вашу повинен привернути показник плинності сталі. Зараз виготовляються си…" at bounding box center [574, 252] width 1018 height 34
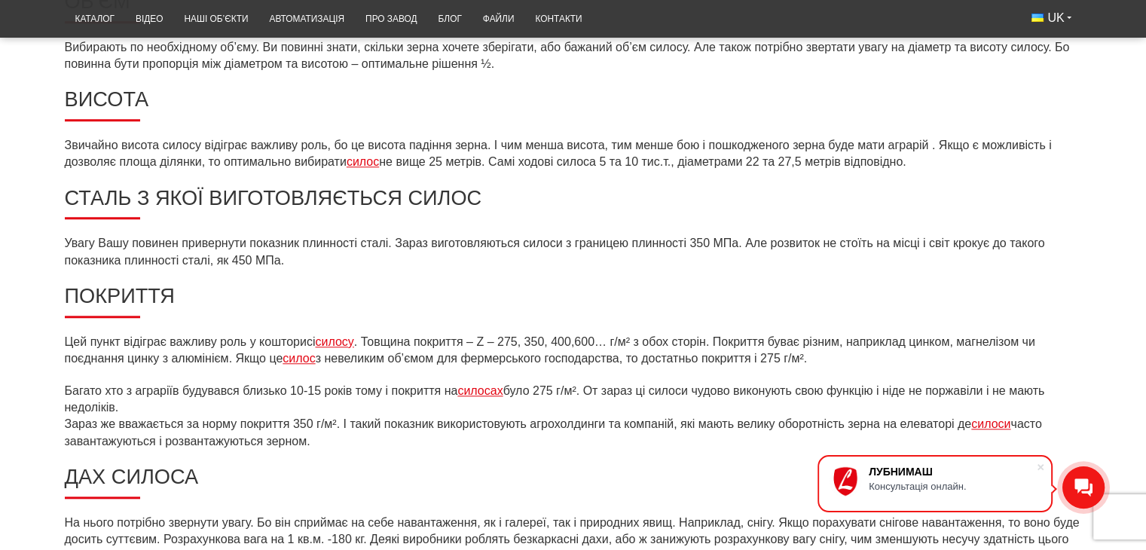
drag, startPoint x: 265, startPoint y: 257, endPoint x: 213, endPoint y: 292, distance: 63.5
click at [213, 292] on h2 "Покриття" at bounding box center [574, 301] width 1018 height 34
drag, startPoint x: 294, startPoint y: 246, endPoint x: 387, endPoint y: 240, distance: 92.9
click at [387, 240] on p "Увагу Вашу повинен привернути показник плинності сталі. Зараз виготовляються си…" at bounding box center [574, 252] width 1018 height 34
click at [380, 248] on p "Увагу Вашу повинен привернути показник плинності сталі. Зараз виготовляються си…" at bounding box center [574, 252] width 1018 height 34
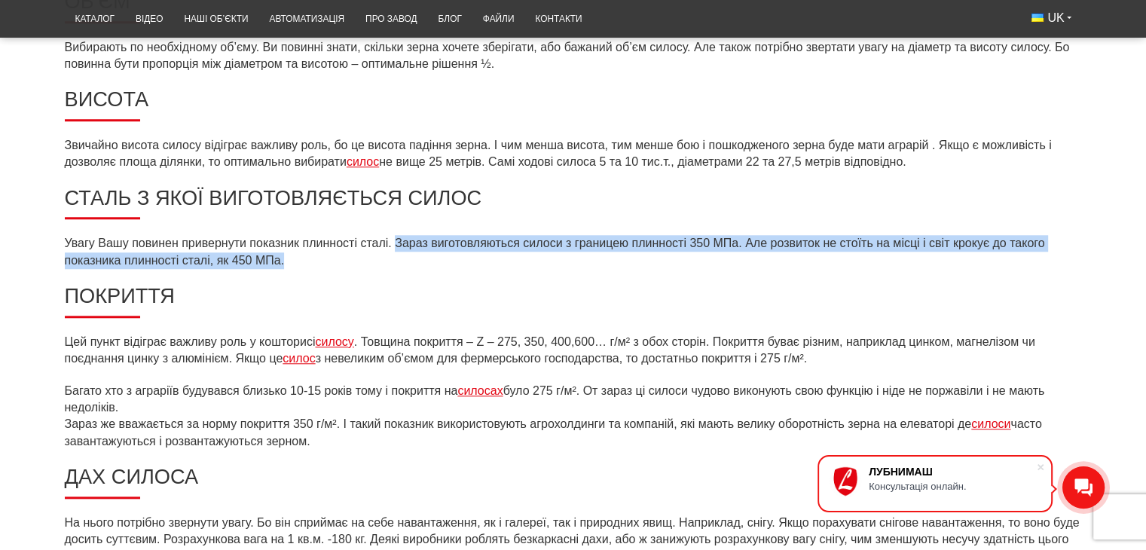
drag, startPoint x: 387, startPoint y: 254, endPoint x: 393, endPoint y: 239, distance: 16.5
click at [393, 239] on p "Увагу Вашу повинен привернути показник плинності сталі. Зараз виготовляються си…" at bounding box center [574, 252] width 1018 height 34
copy p "Зараз виготовляються силоси з границею плинності 350 МПа. Але розвиток не стоїт…"
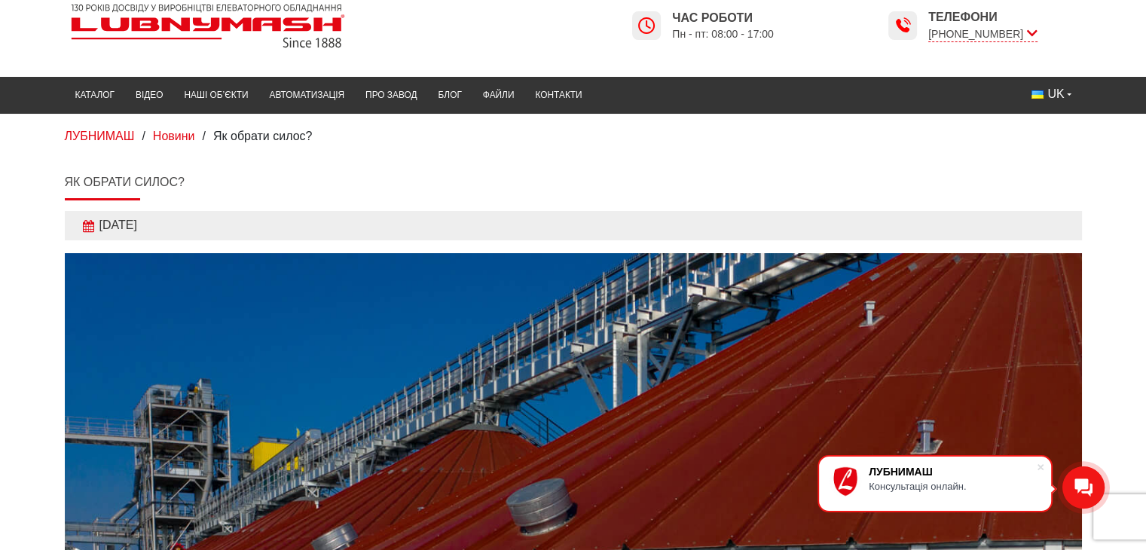
scroll to position [0, 0]
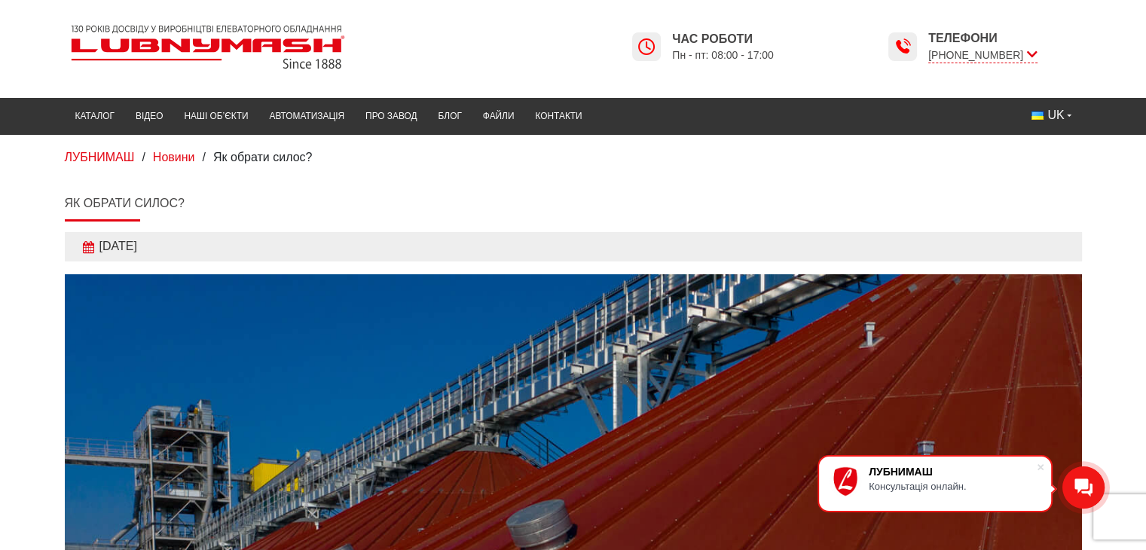
click at [101, 39] on img at bounding box center [208, 47] width 286 height 57
